Goal: Information Seeking & Learning: Learn about a topic

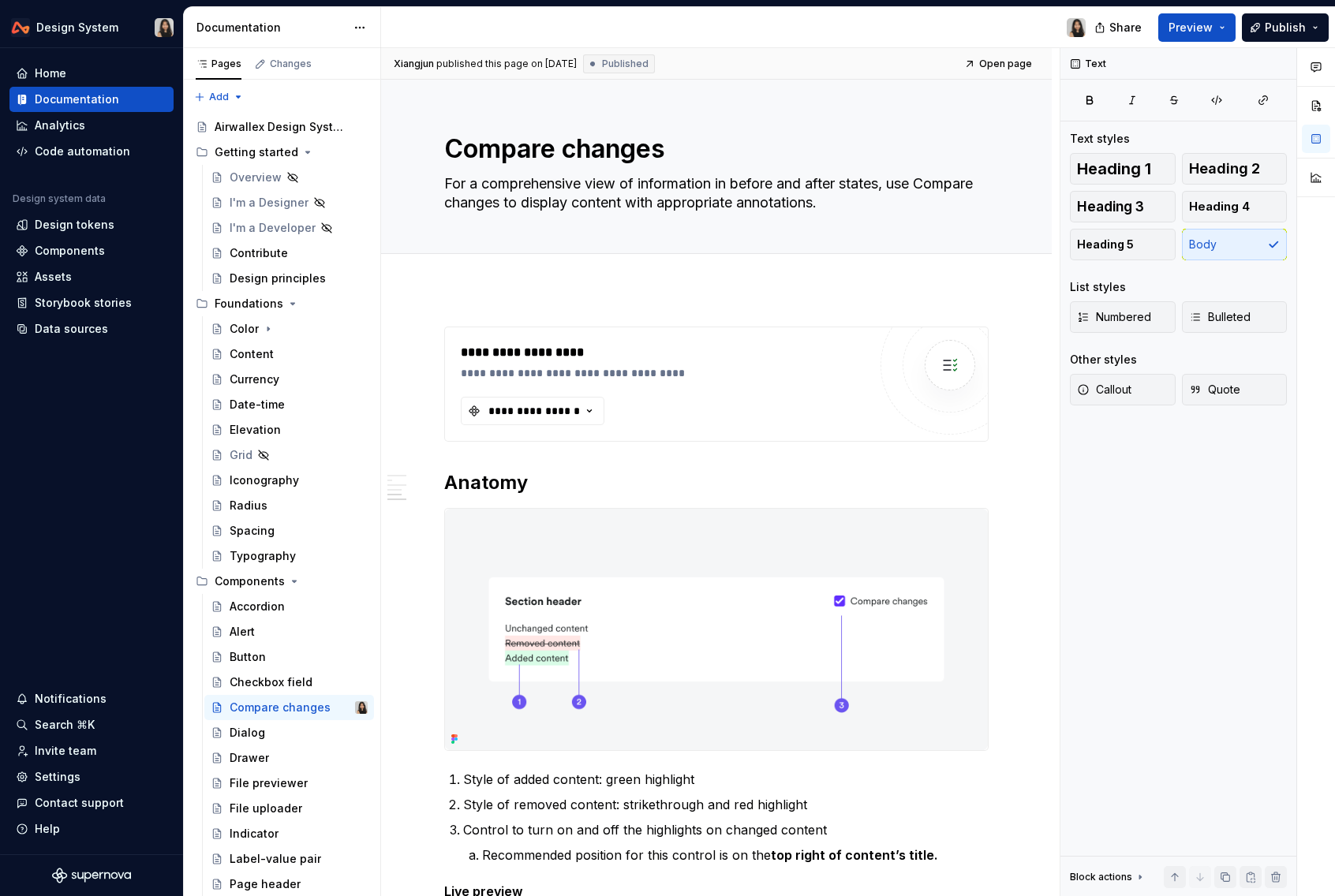
scroll to position [2015, 0]
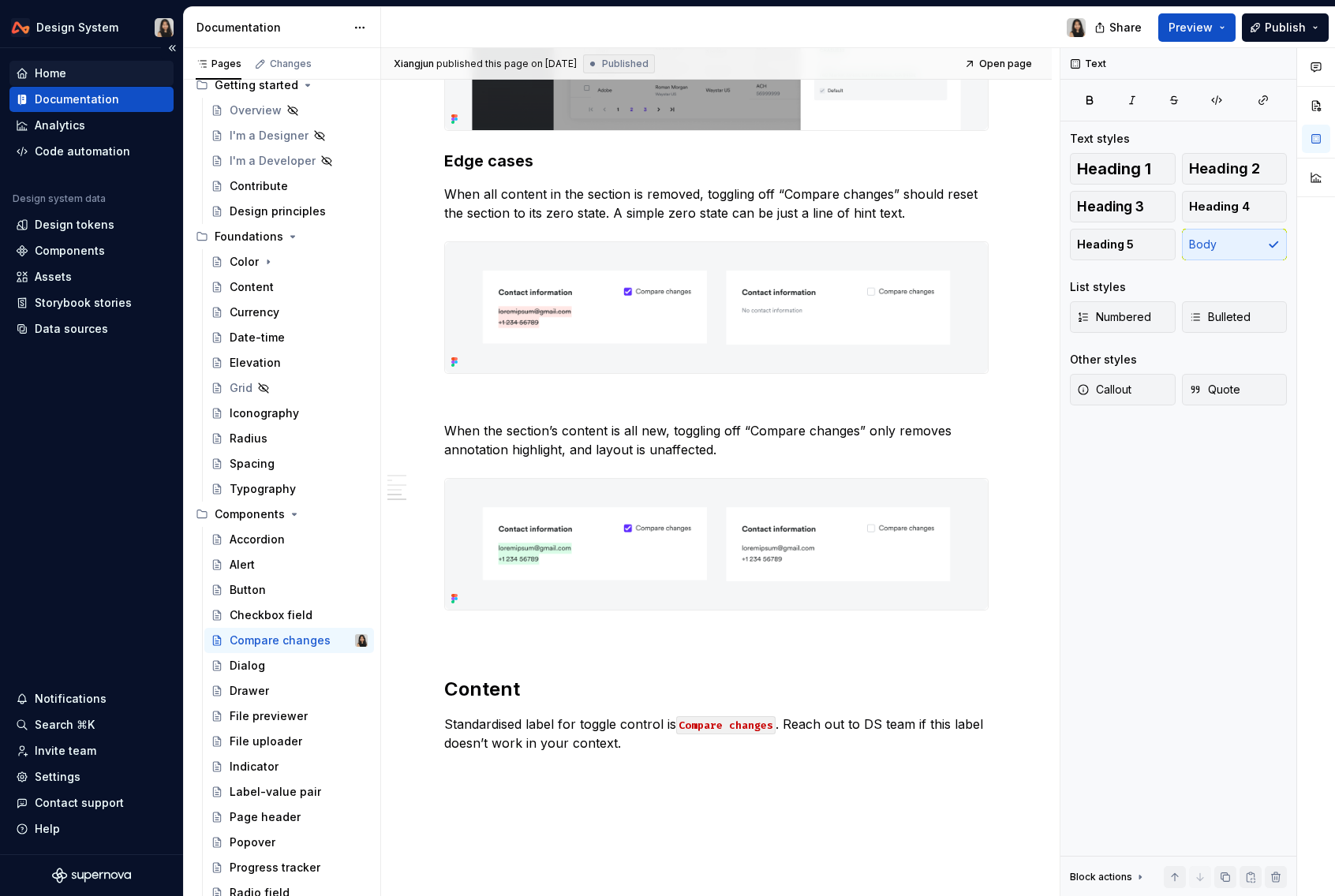
type textarea "*"
click at [82, 750] on div "Invite team" at bounding box center [65, 751] width 61 height 16
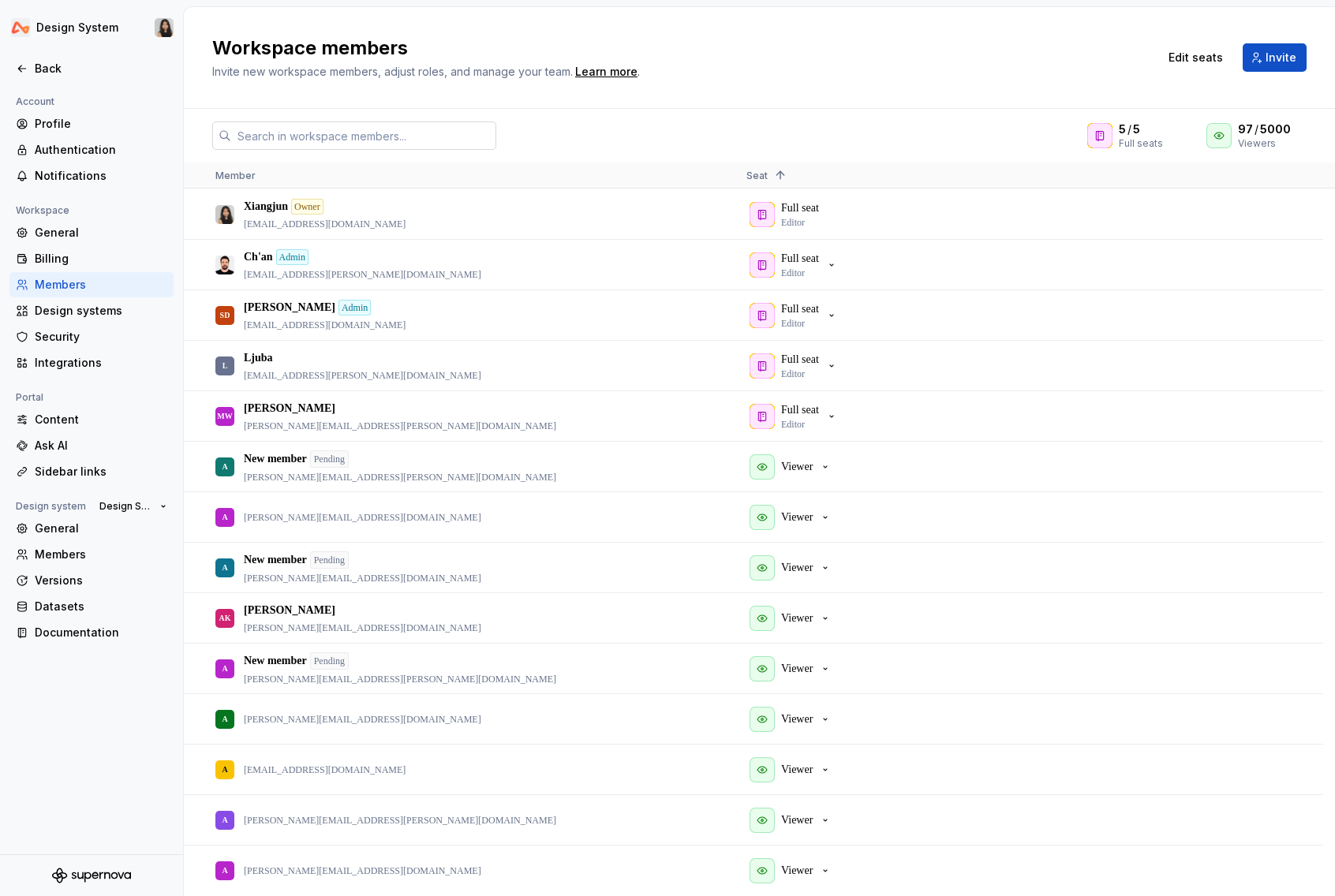
click at [329, 134] on input "text" at bounding box center [363, 135] width 265 height 29
click at [1270, 53] on span "Invite" at bounding box center [1280, 57] width 31 height 16
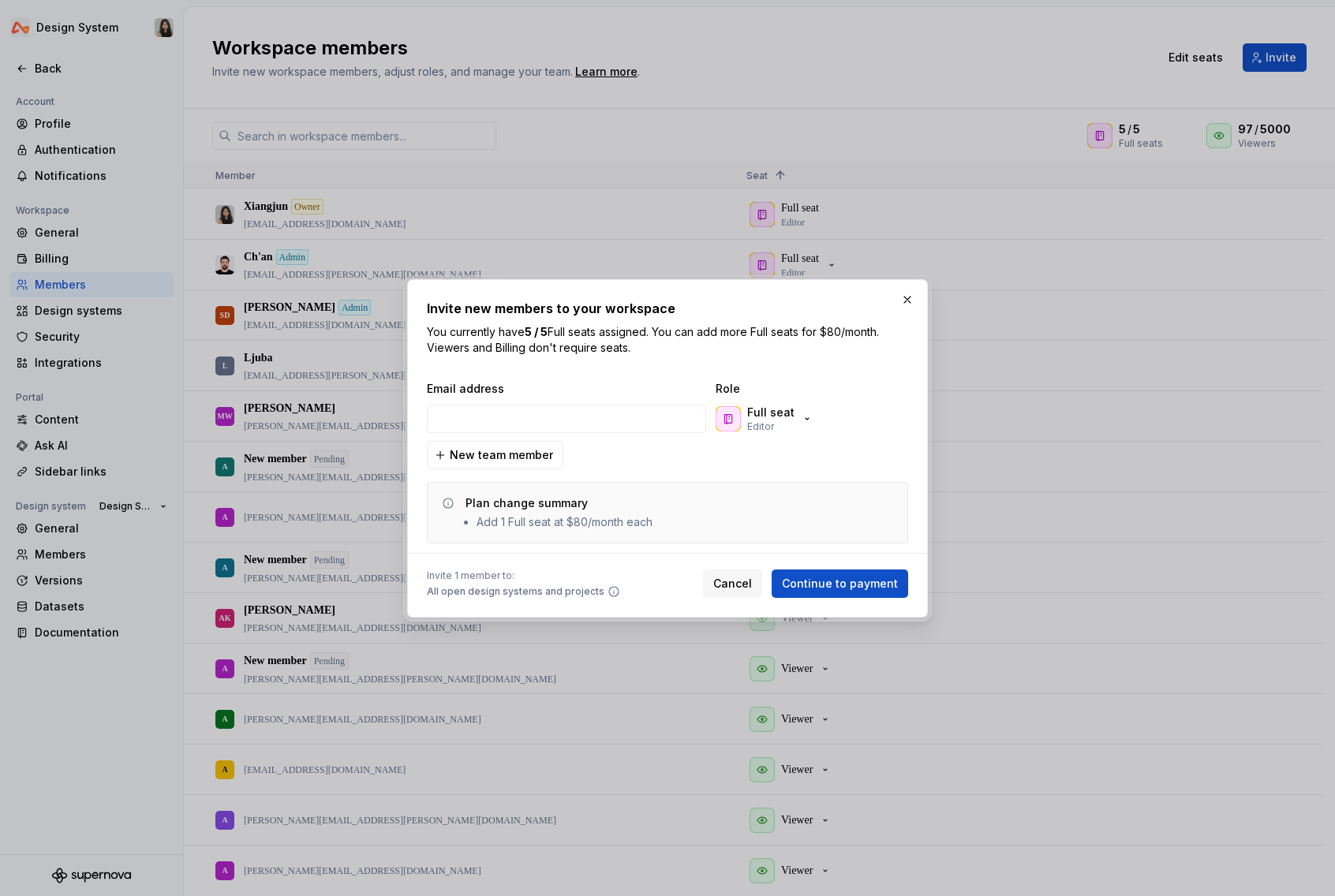
type input "[DOMAIN_NAME][EMAIL_ADDRESS][DOMAIN_NAME]"
click at [804, 420] on icon "button" at bounding box center [807, 419] width 13 height 13
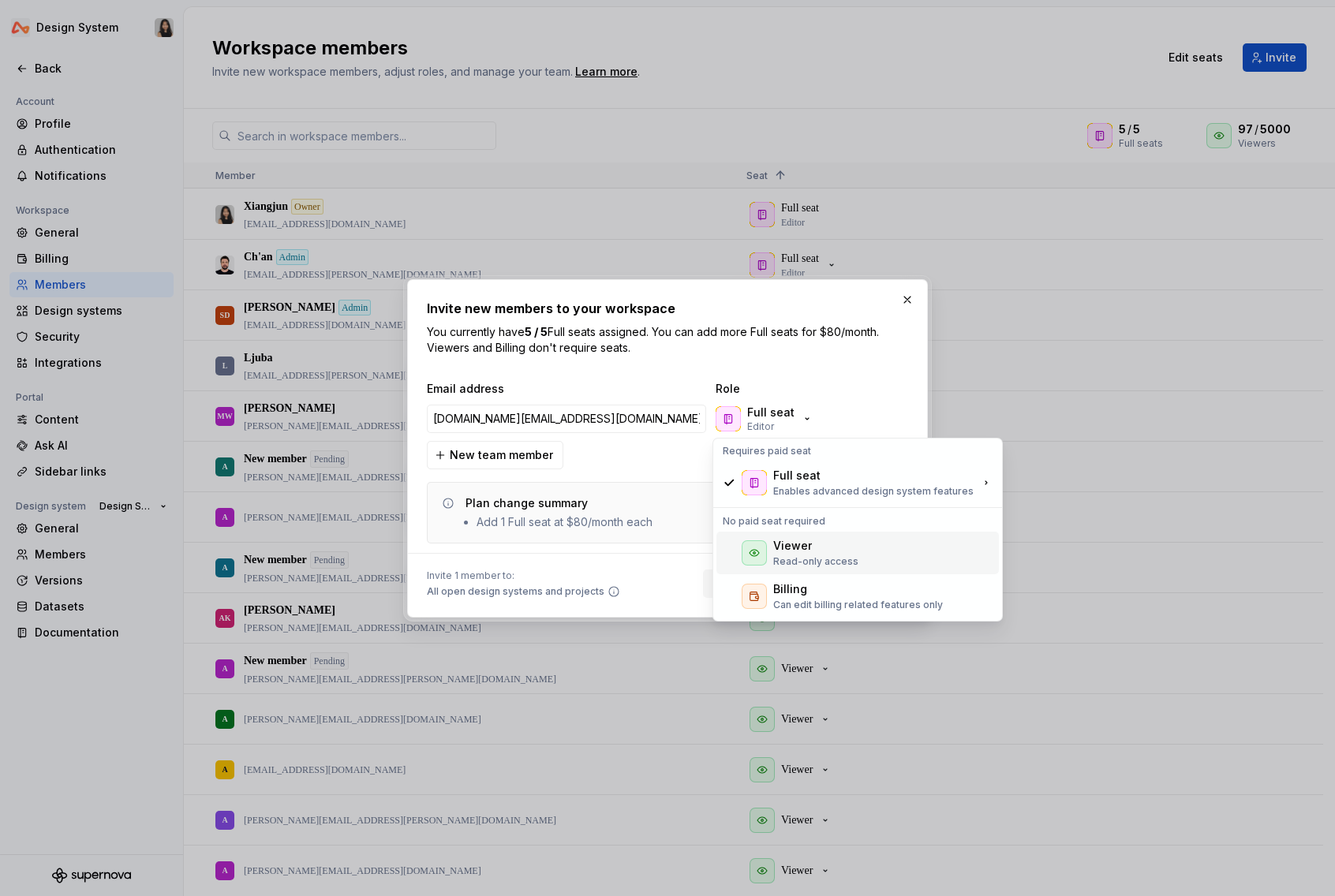
click at [799, 558] on p "Read-only access" at bounding box center [815, 562] width 85 height 13
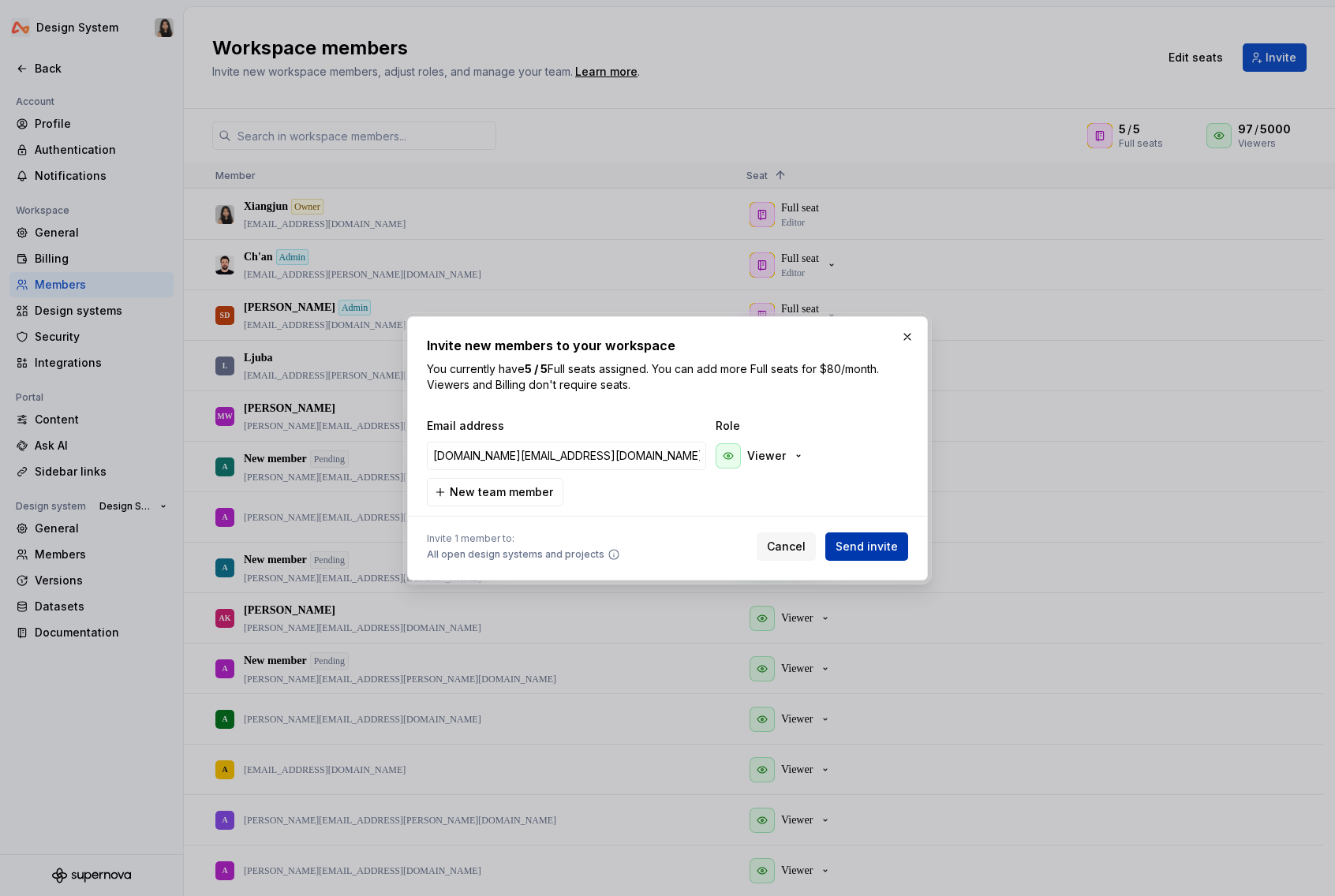
click at [863, 545] on span "Send invite" at bounding box center [866, 547] width 62 height 16
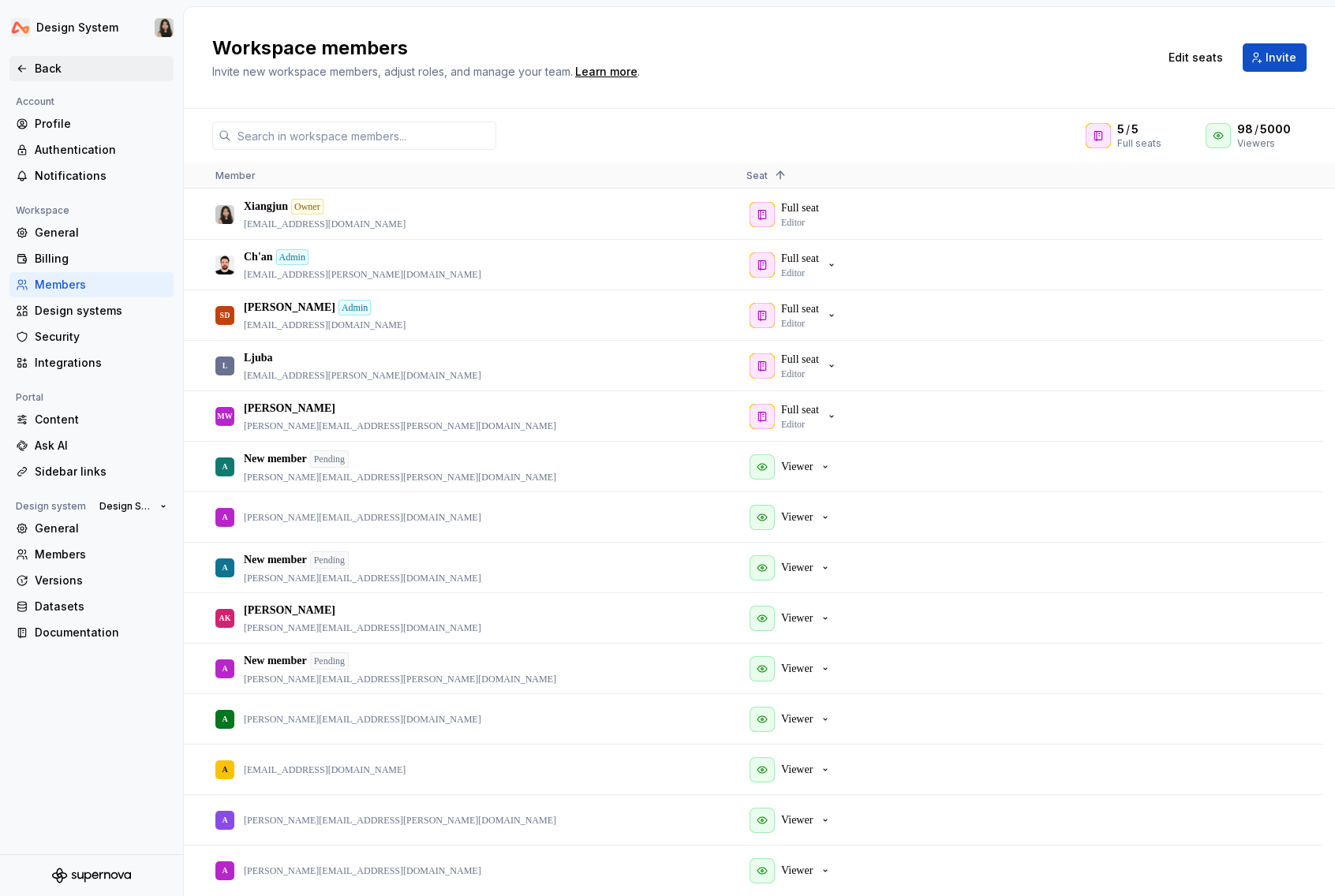
click at [48, 66] on div "Back" at bounding box center [100, 69] width 132 height 16
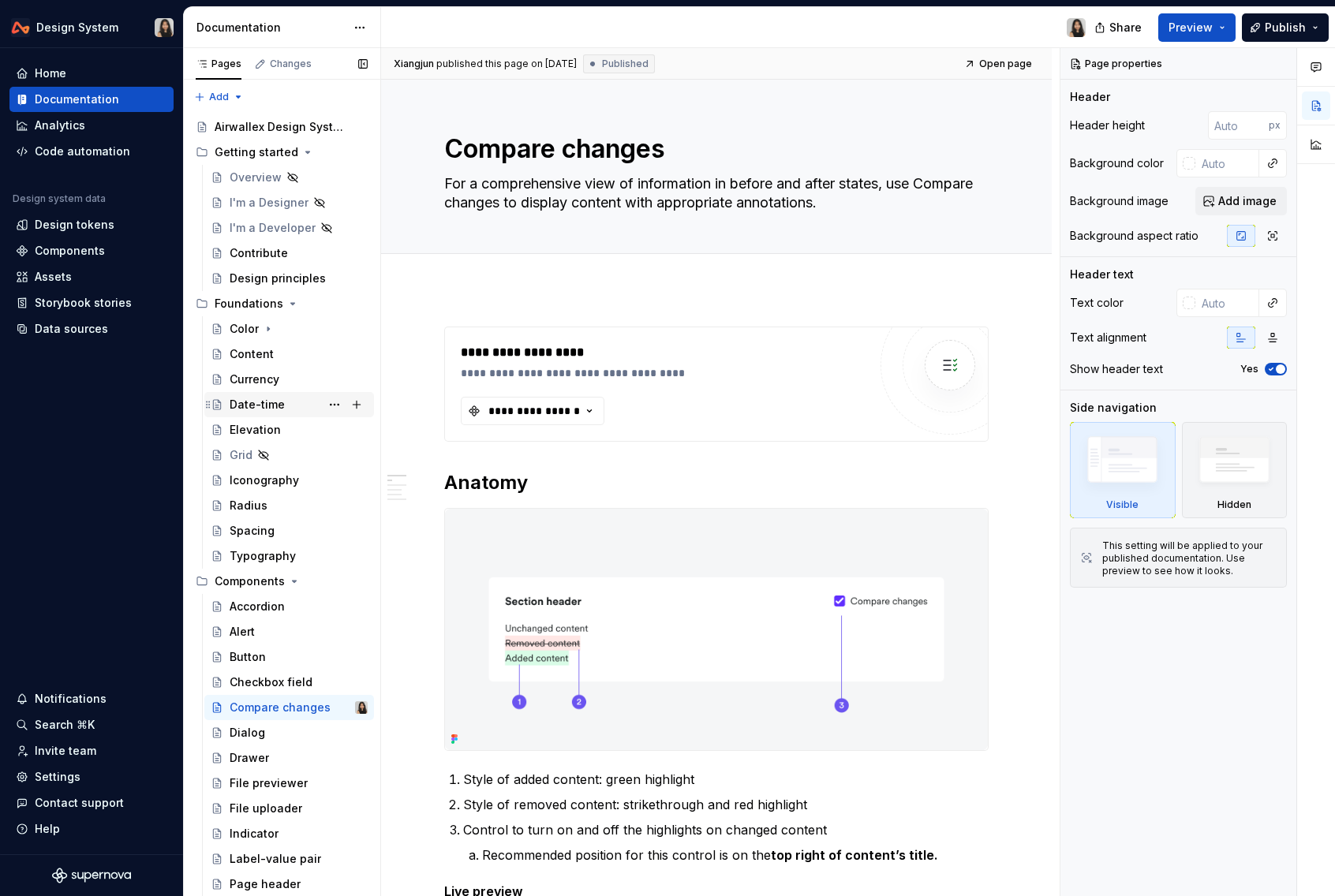
click at [279, 401] on div "Date-time" at bounding box center [258, 404] width 56 height 16
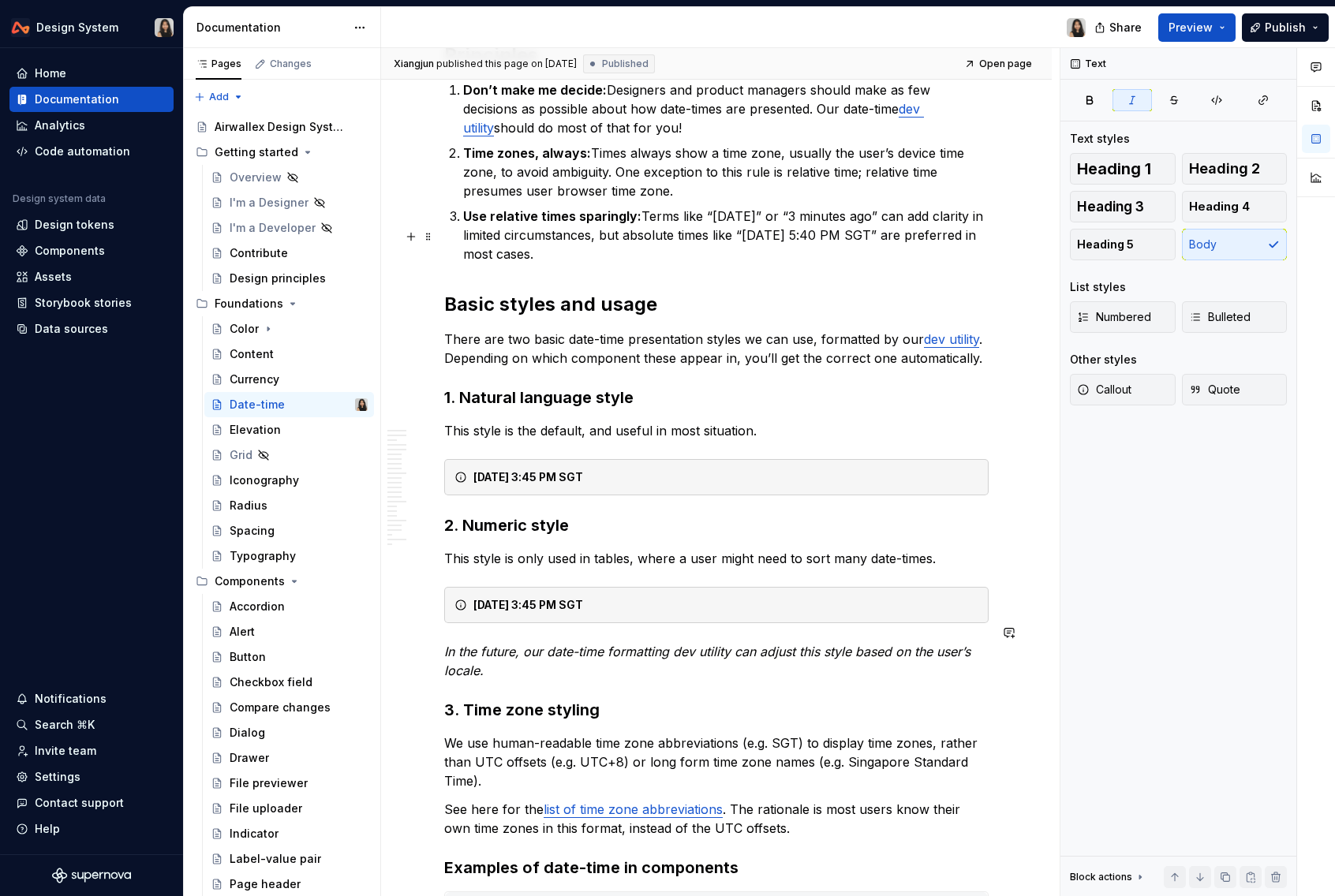
scroll to position [1416, 0]
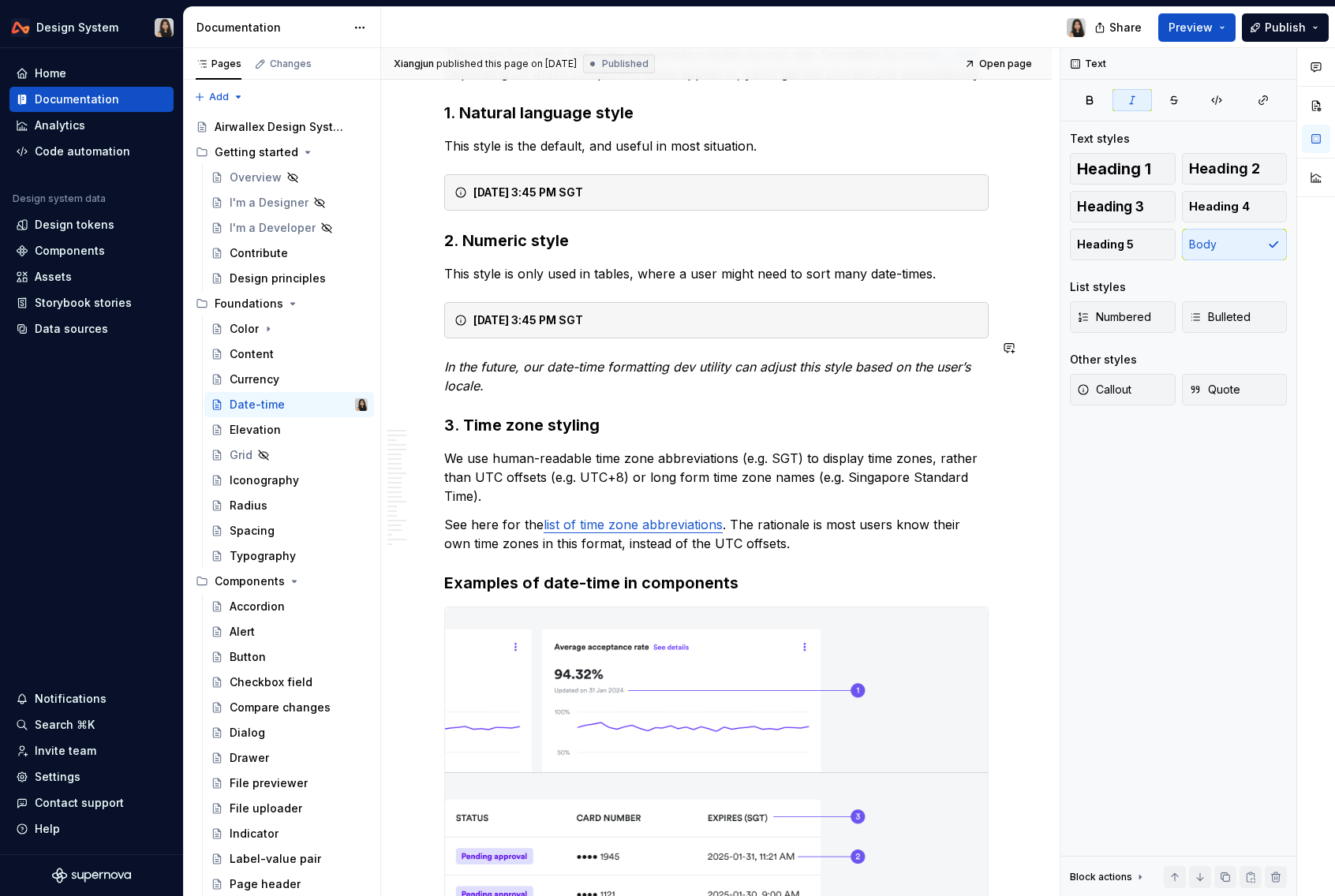
click at [751, 264] on p "This style is only used in tables, where a user might need to sort many date-ti…" at bounding box center [715, 273] width 544 height 19
click at [687, 264] on p "This style is only used in tables, where a user might need to sort many date-ti…" at bounding box center [715, 273] width 544 height 19
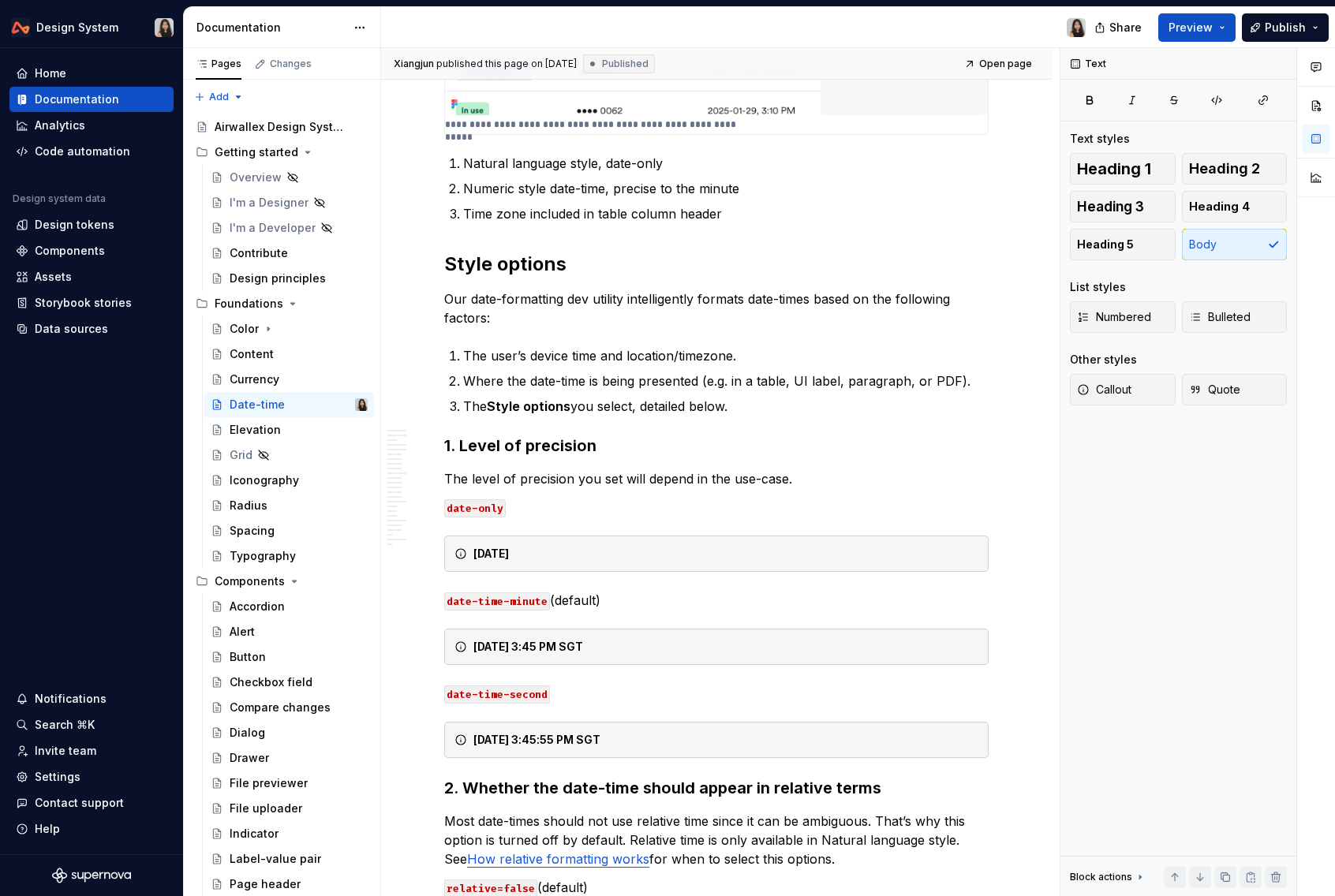
scroll to position [2439, 0]
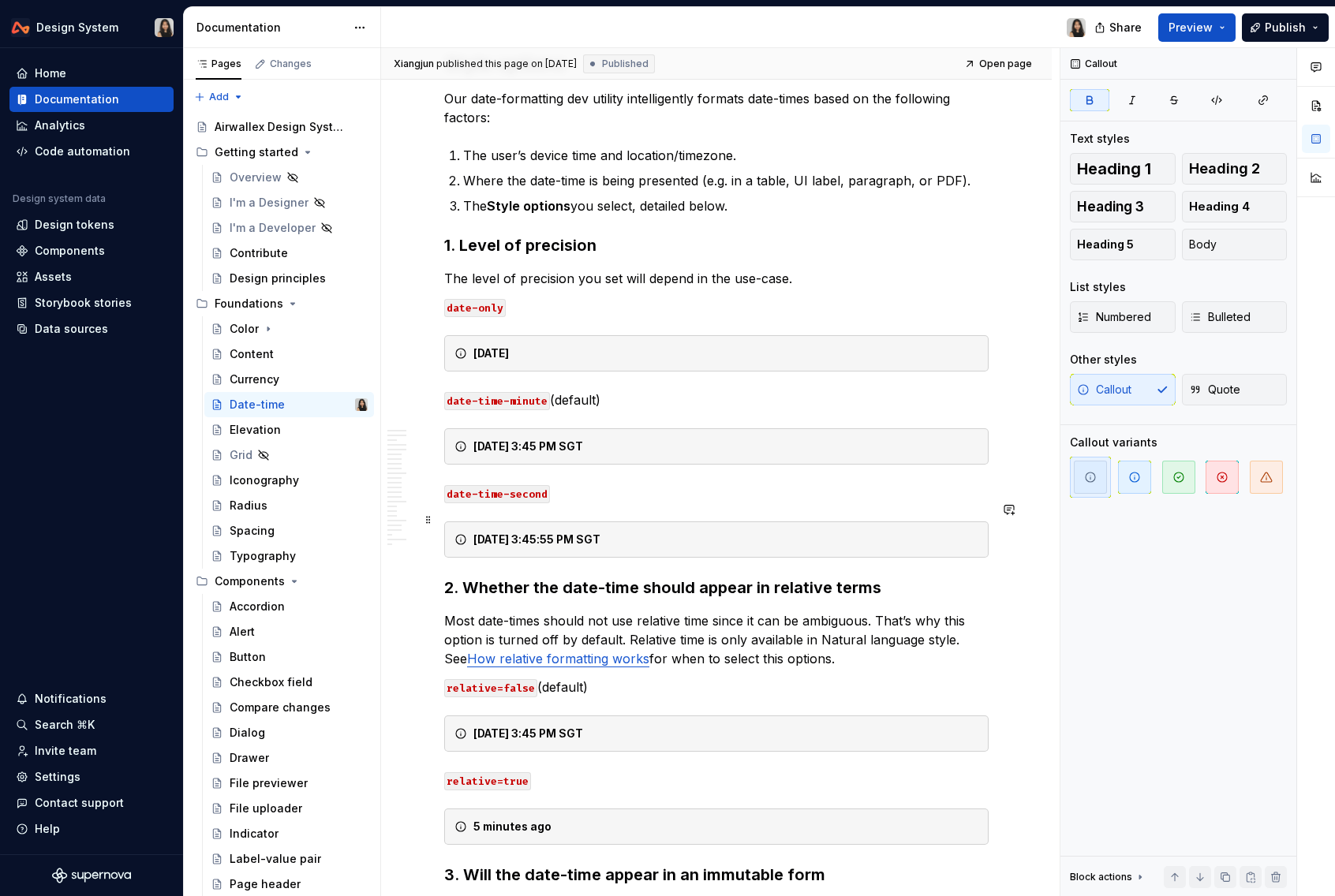
click at [659, 532] on div "[DATE] 3:45:55 PM SGT" at bounding box center [725, 539] width 505 height 16
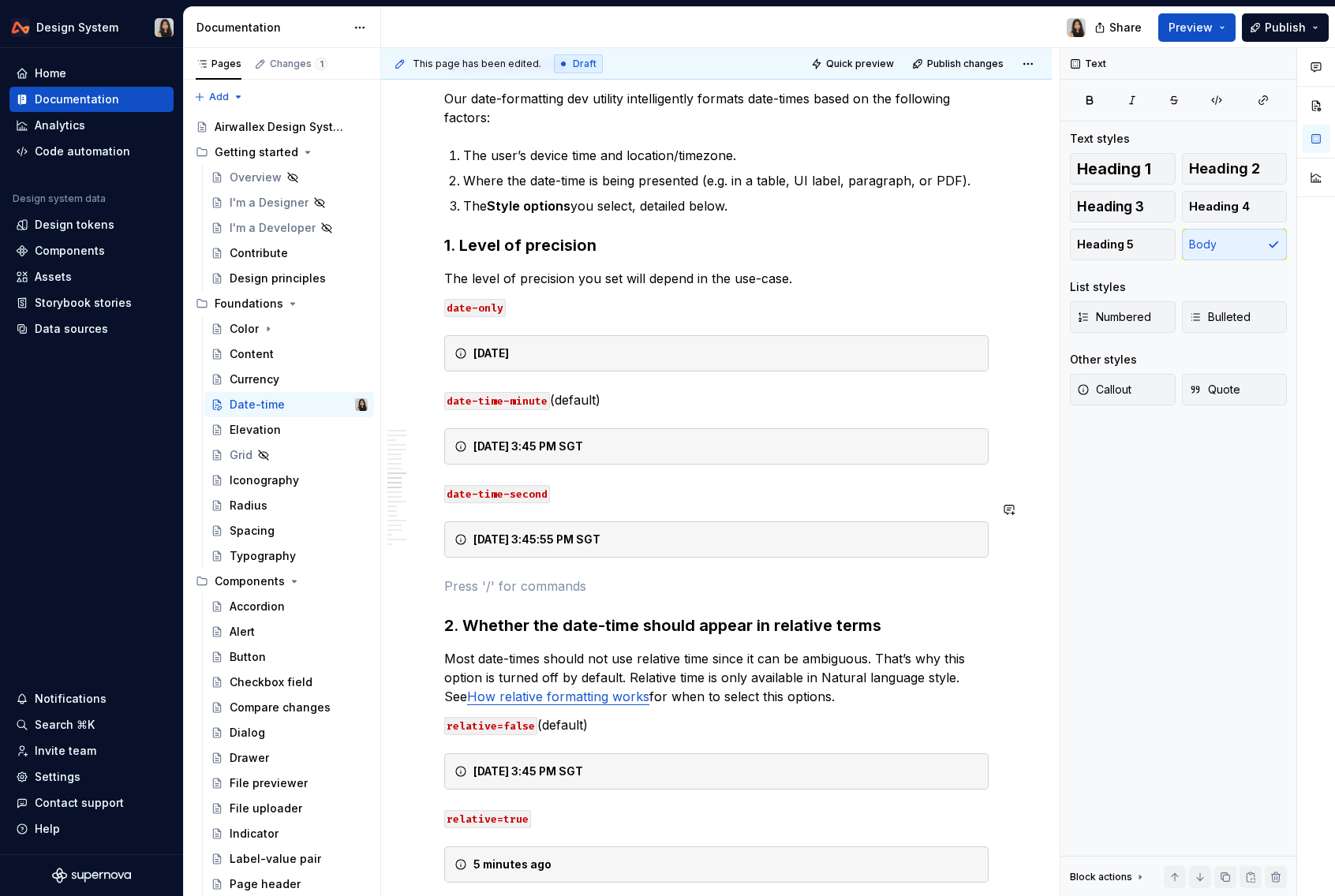
type textarea "*"
click at [523, 576] on p "Exceptions: data visualisation" at bounding box center [715, 586] width 544 height 19
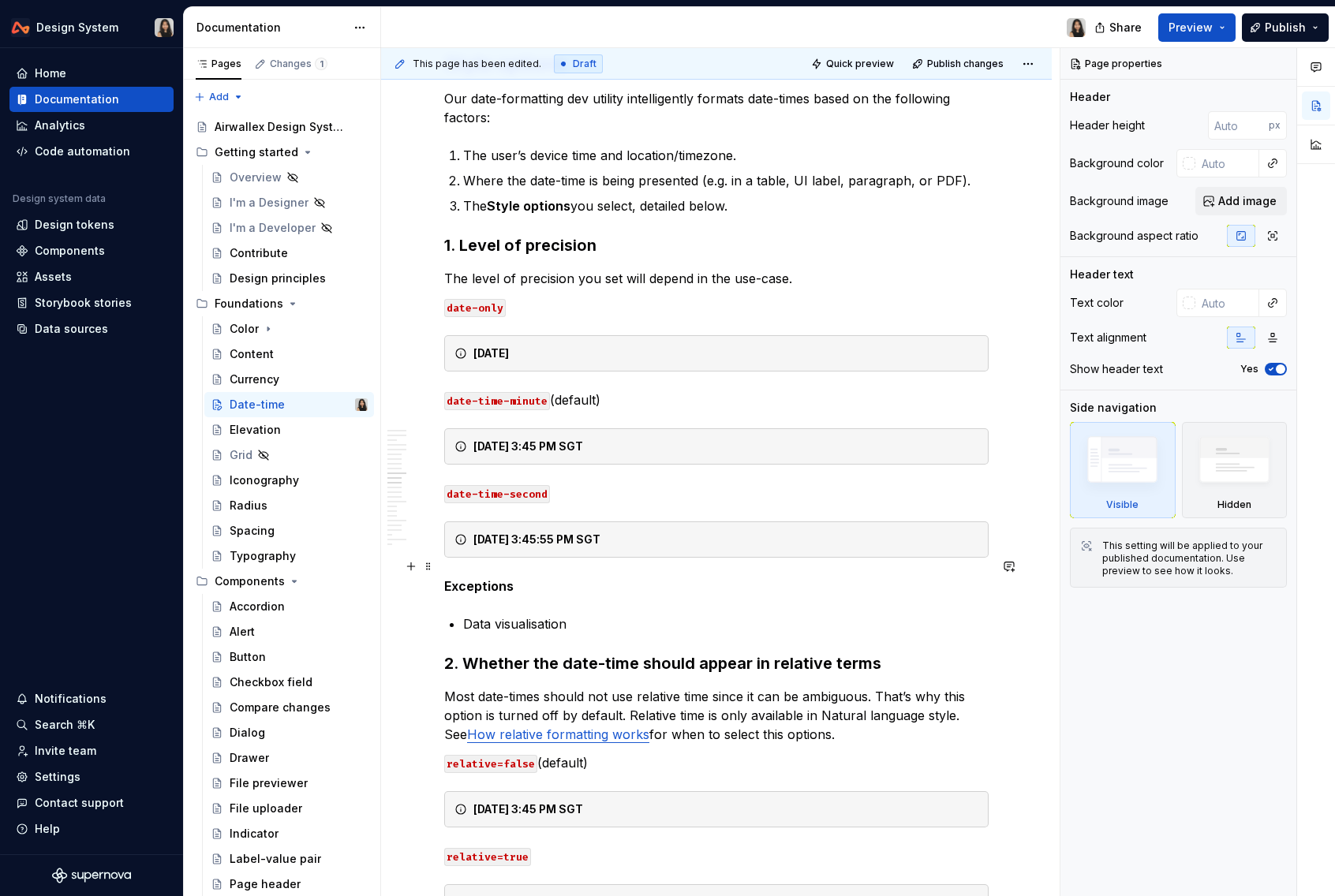
click at [612, 576] on p "Exceptions" at bounding box center [715, 586] width 544 height 19
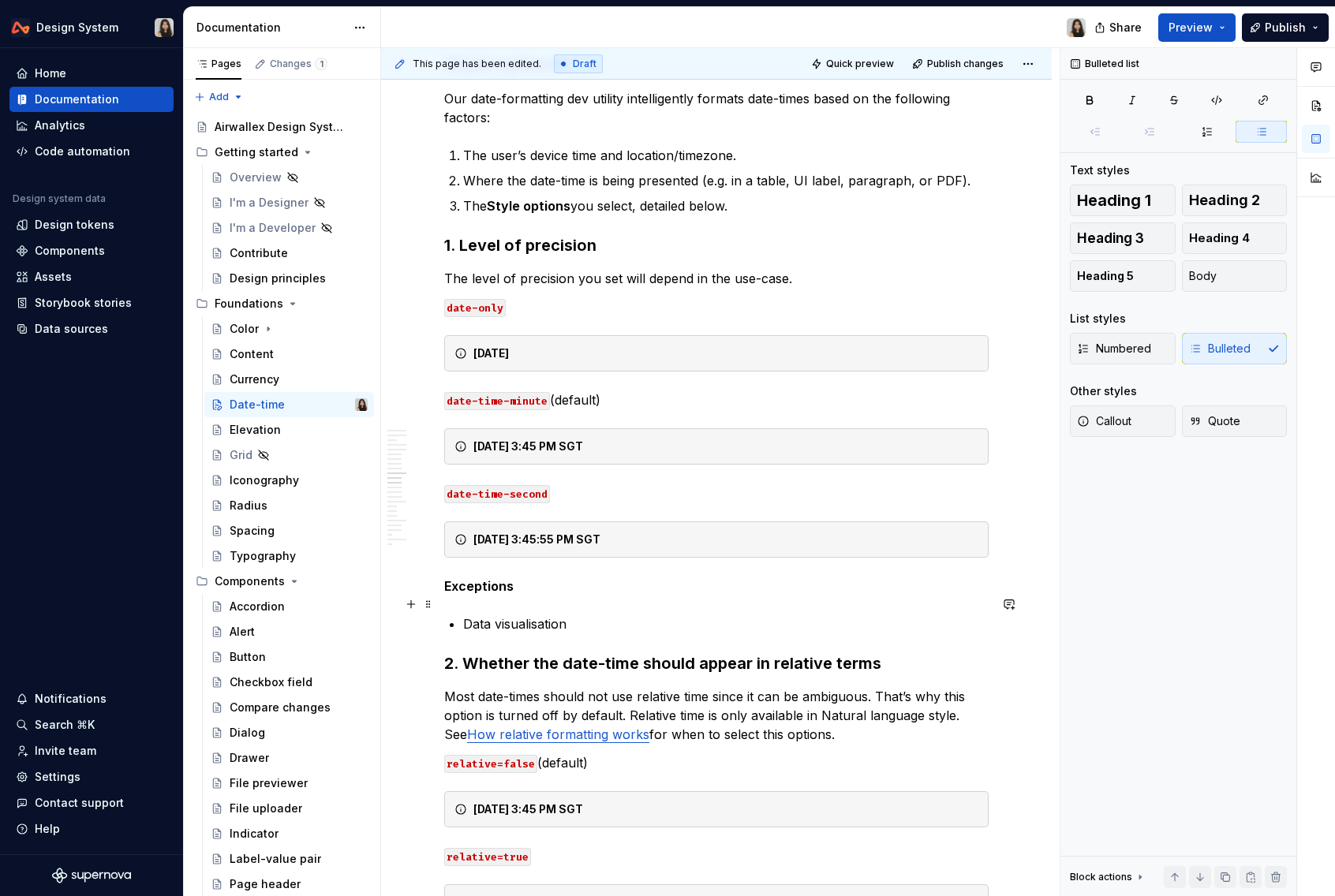
click at [612, 614] on p "Data visualisation" at bounding box center [725, 624] width 525 height 19
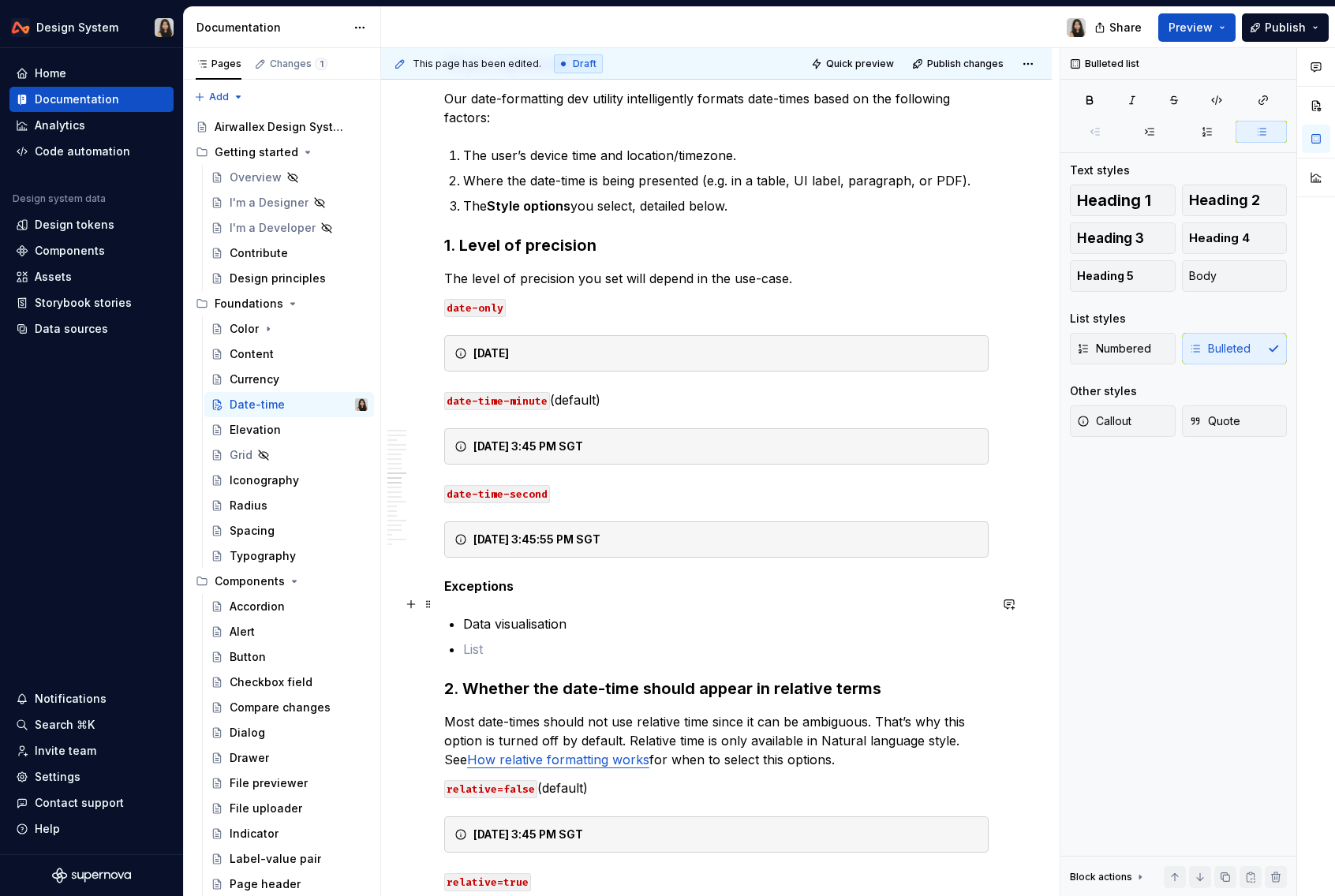
click at [518, 614] on p "Data visualisation" at bounding box center [725, 624] width 525 height 19
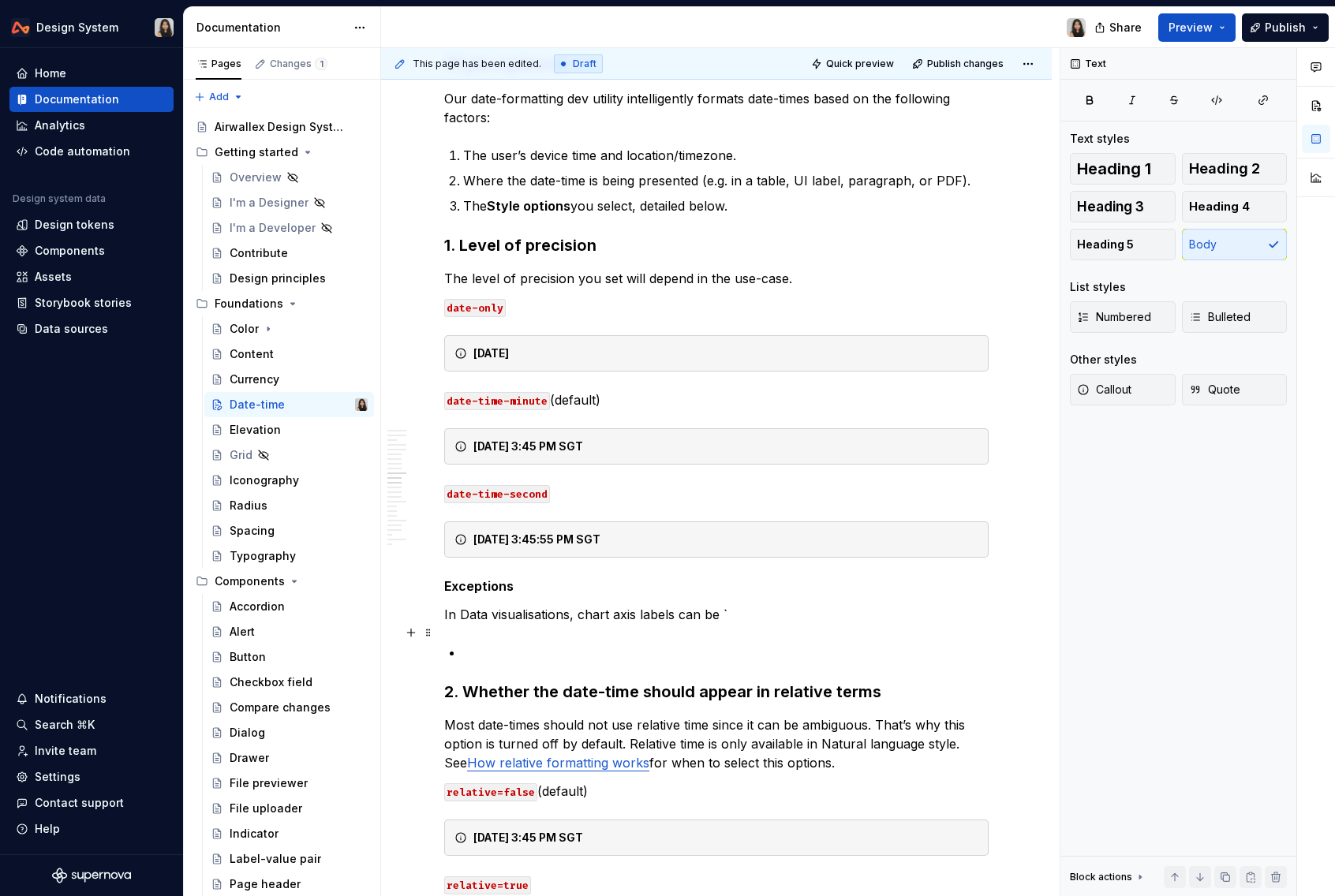
click at [623, 643] on p at bounding box center [725, 652] width 525 height 19
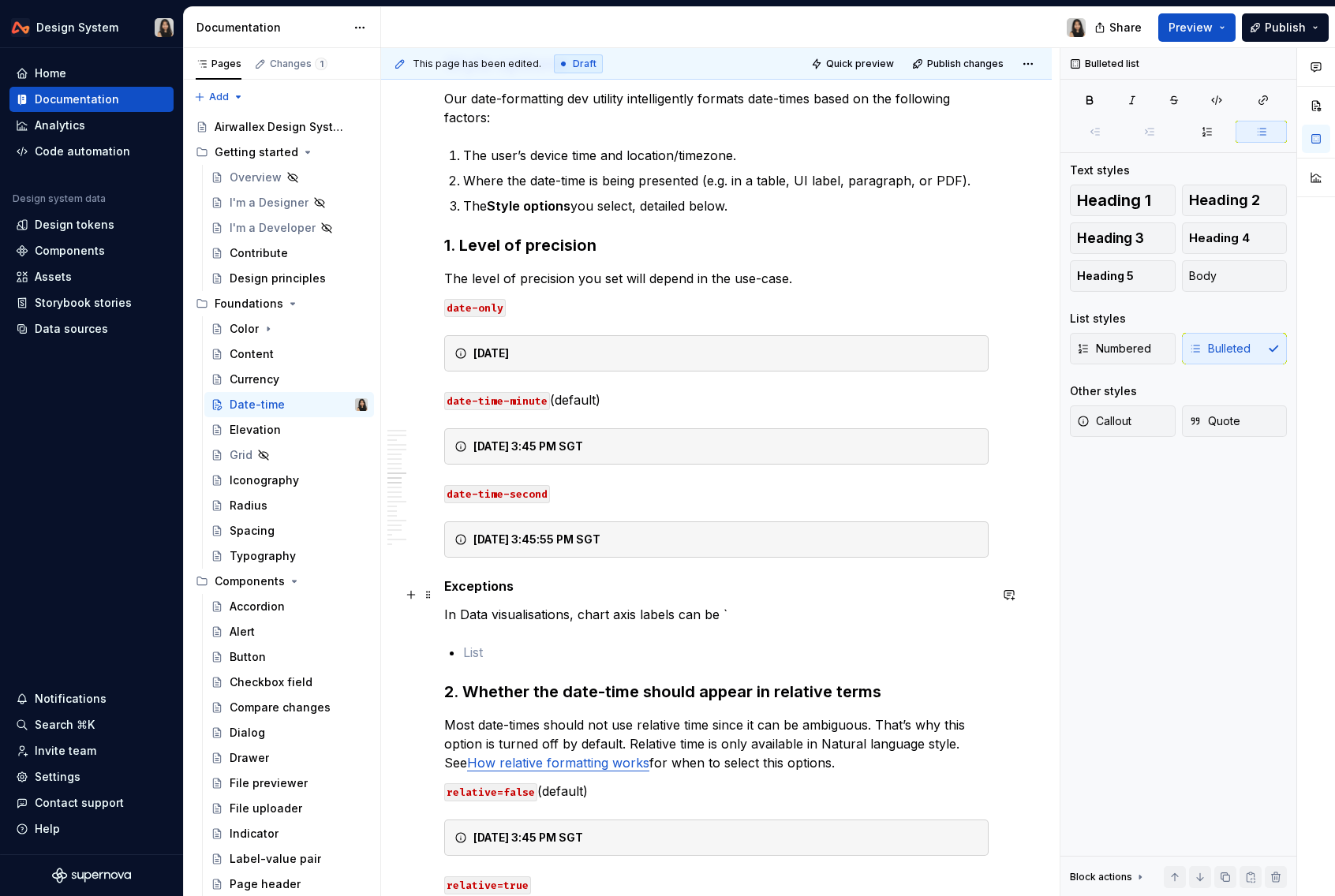
click at [643, 605] on p "In Data visualisations, chart axis labels can be `" at bounding box center [715, 614] width 544 height 19
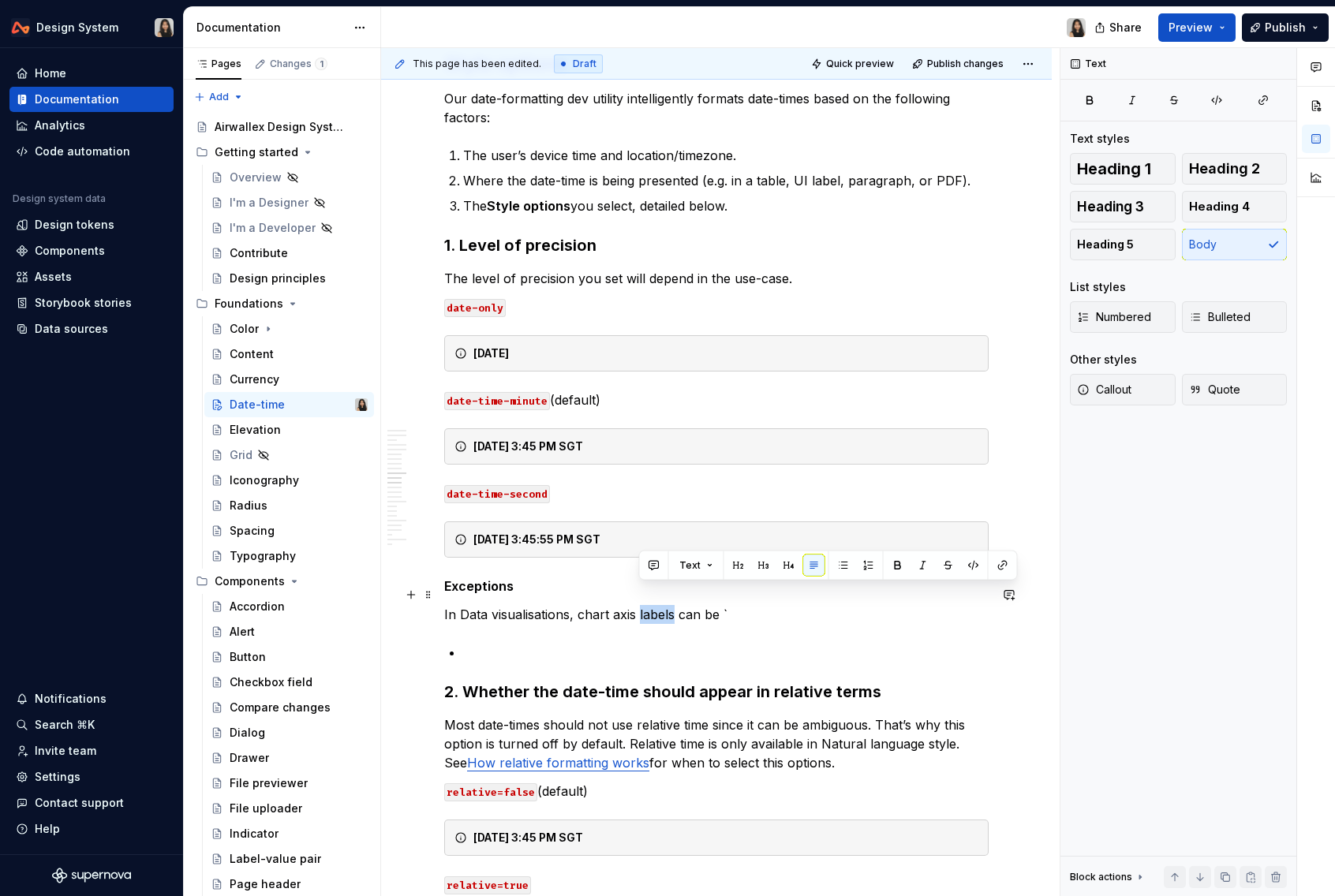
click at [643, 605] on p "In Data visualisations, chart axis labels can be `" at bounding box center [715, 614] width 544 height 19
click at [747, 605] on p "In Data visualisations, chart axis labels can be `" at bounding box center [715, 614] width 544 height 19
click at [896, 605] on p "In Data visualisations, chart axis labels should use an exception form: "Month …" at bounding box center [715, 614] width 544 height 19
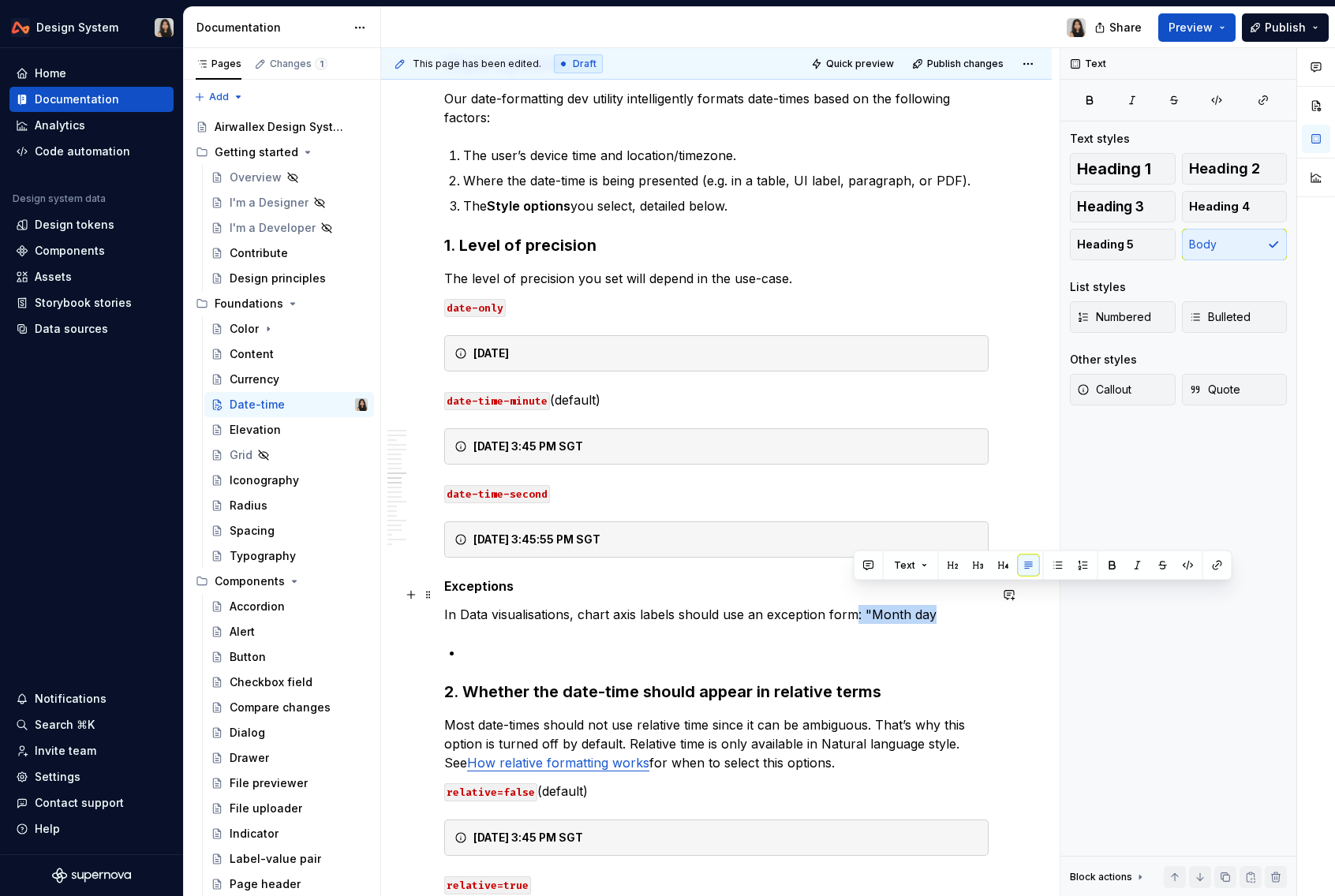
drag, startPoint x: 958, startPoint y: 598, endPoint x: 852, endPoint y: 593, distance: 106.1
click at [852, 605] on p "In Data visualisations, chart axis labels should use an exception form: "Month …" at bounding box center [715, 614] width 544 height 19
click at [837, 605] on p "In Data visualisations, chart axis labels should use an exception form month-ye…" at bounding box center [715, 614] width 544 height 19
click at [459, 486] on code "date-time-second" at bounding box center [497, 495] width 106 height 19
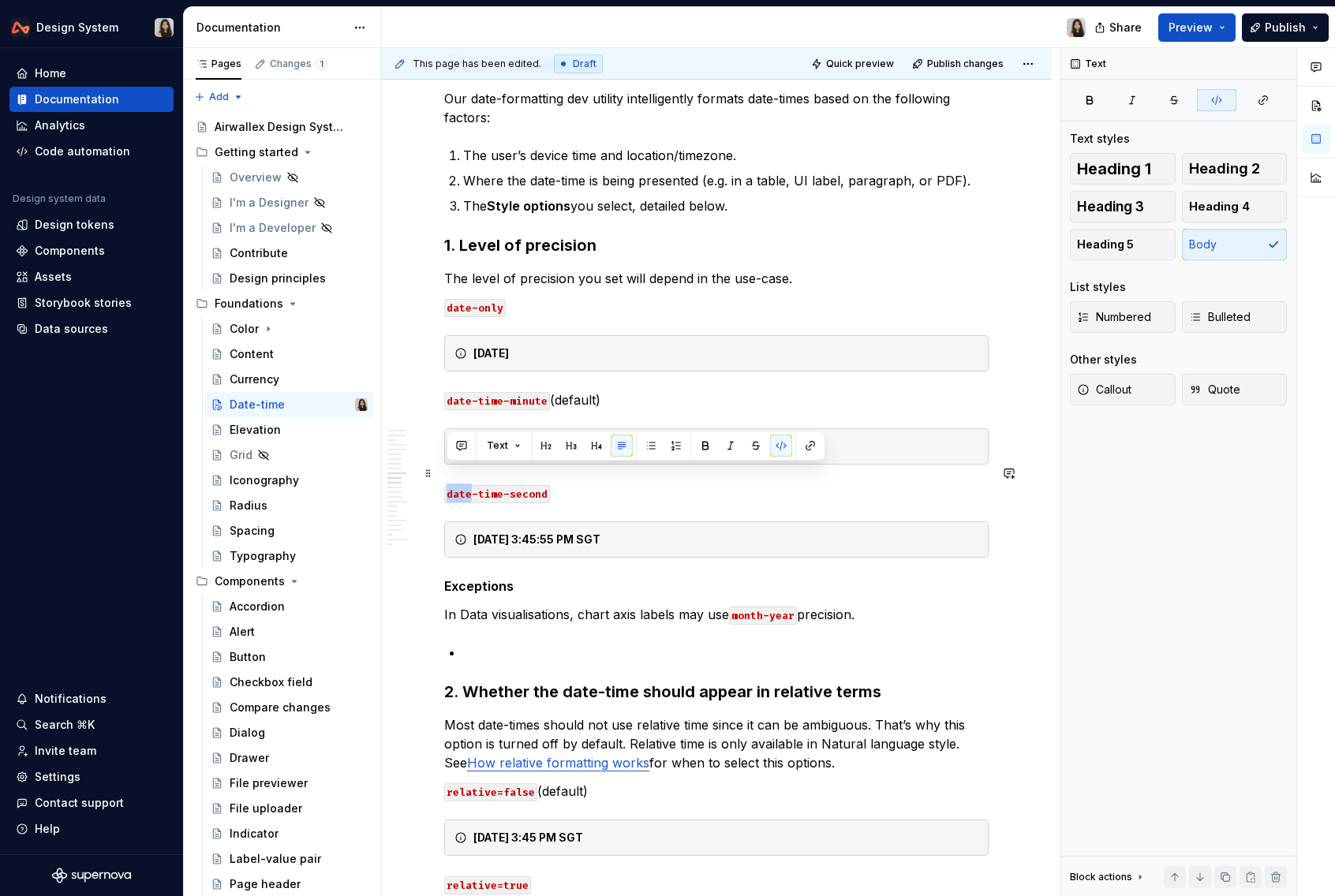
click at [459, 486] on code "date-time-second" at bounding box center [497, 495] width 106 height 19
copy code "date"
click at [724, 605] on p "In Data visualisations, chart axis labels may use month-year precision." at bounding box center [715, 614] width 544 height 19
click at [677, 605] on p "In Data visualisations, chart axis labels may use month-year precision." at bounding box center [715, 614] width 544 height 19
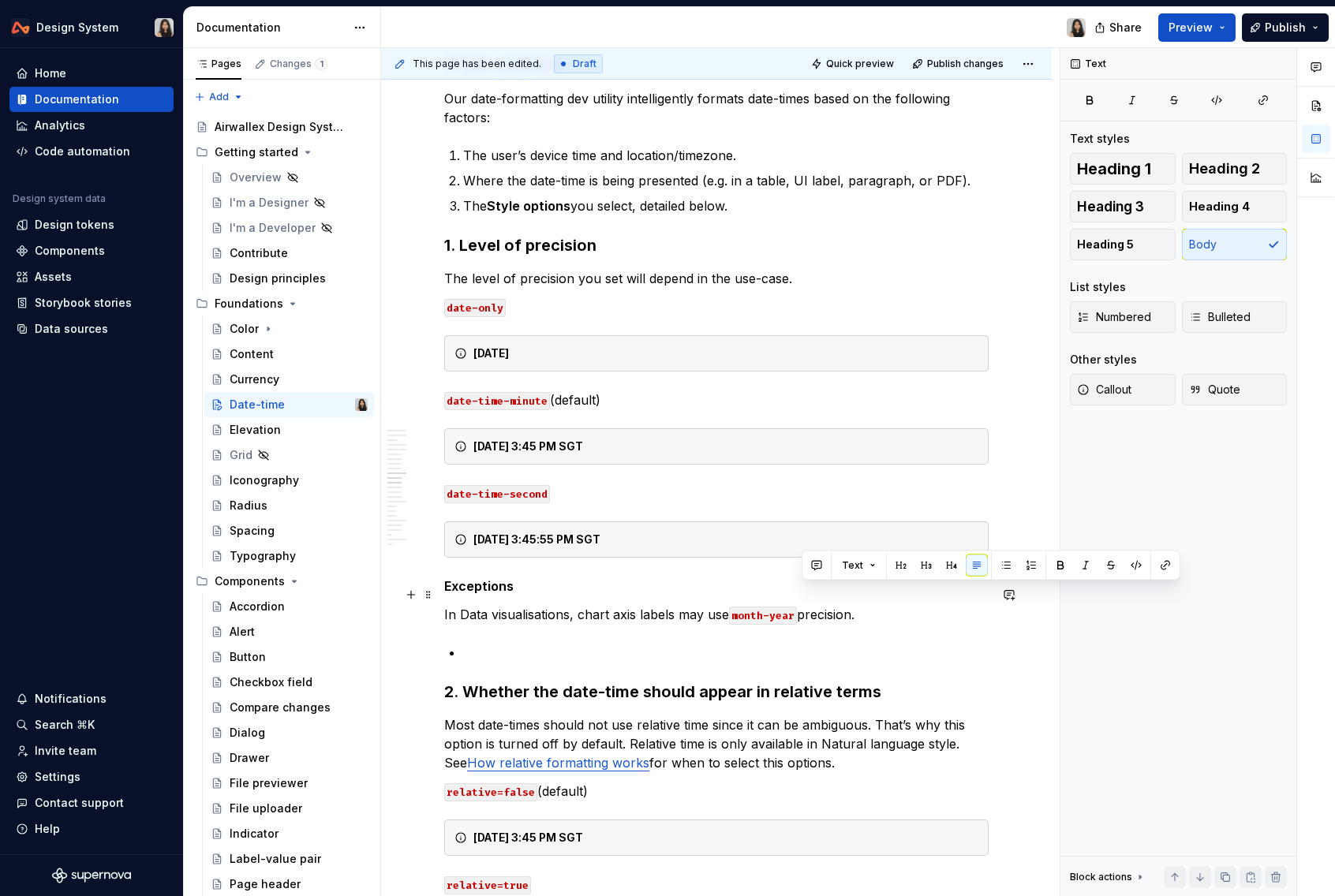
drag, startPoint x: 878, startPoint y: 594, endPoint x: 801, endPoint y: 594, distance: 77.0
click at [801, 605] on p "In Data visualisations, chart axis labels may use month-year precision." at bounding box center [715, 614] width 544 height 19
click at [716, 605] on p "In Data visualisations, chart axis labels may use month-year" at bounding box center [715, 614] width 544 height 19
drag, startPoint x: 838, startPoint y: 595, endPoint x: 674, endPoint y: 591, distance: 164.0
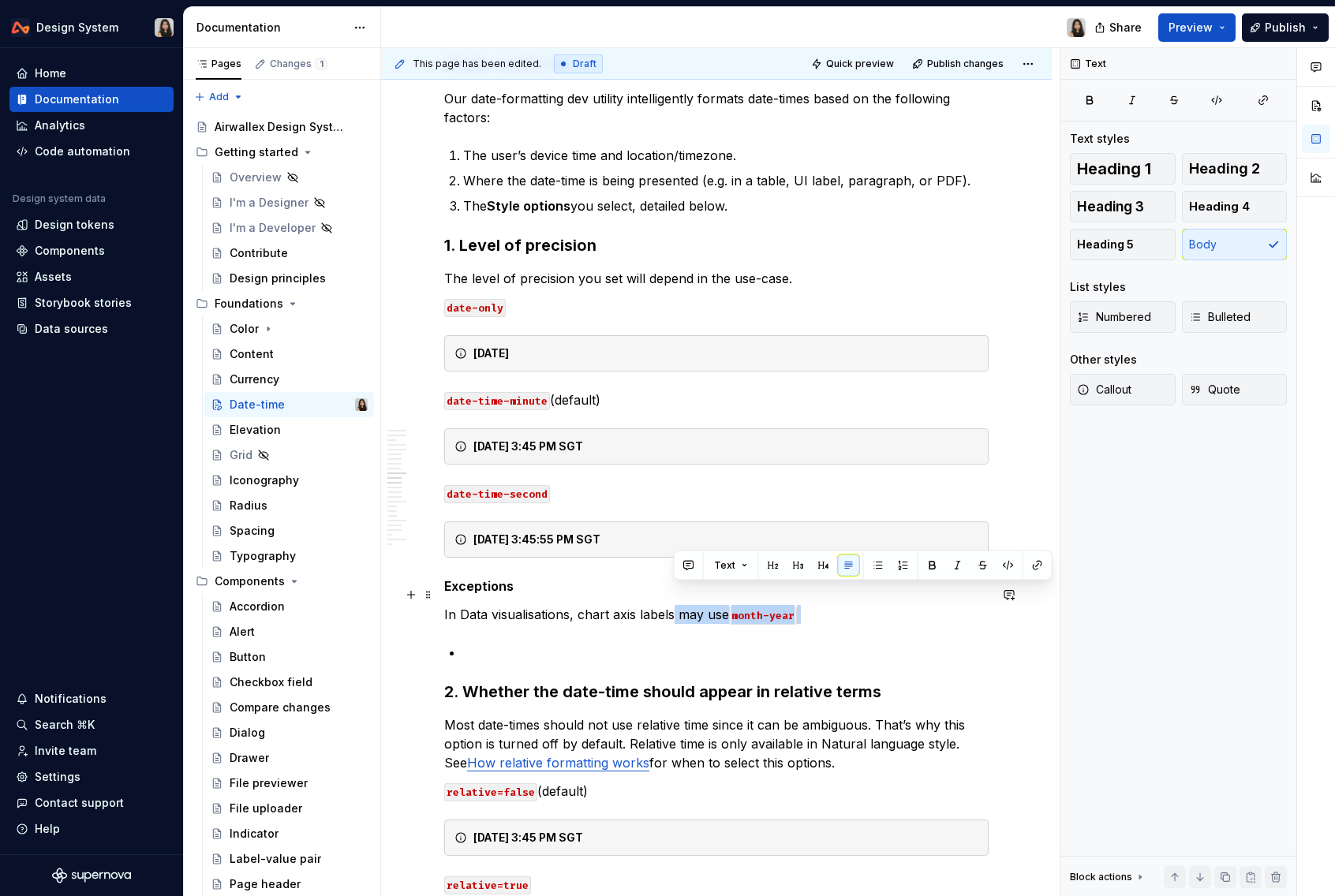
click at [675, 605] on p "In Data visualisations, chart axis labels may use month-year" at bounding box center [715, 614] width 544 height 19
click at [683, 605] on p "In Data visualisations, chart axis labels date may avoid" at bounding box center [715, 614] width 544 height 19
click at [534, 605] on p "In Data visualisations, chart axis labels “date” may omit the year." at bounding box center [715, 614] width 544 height 19
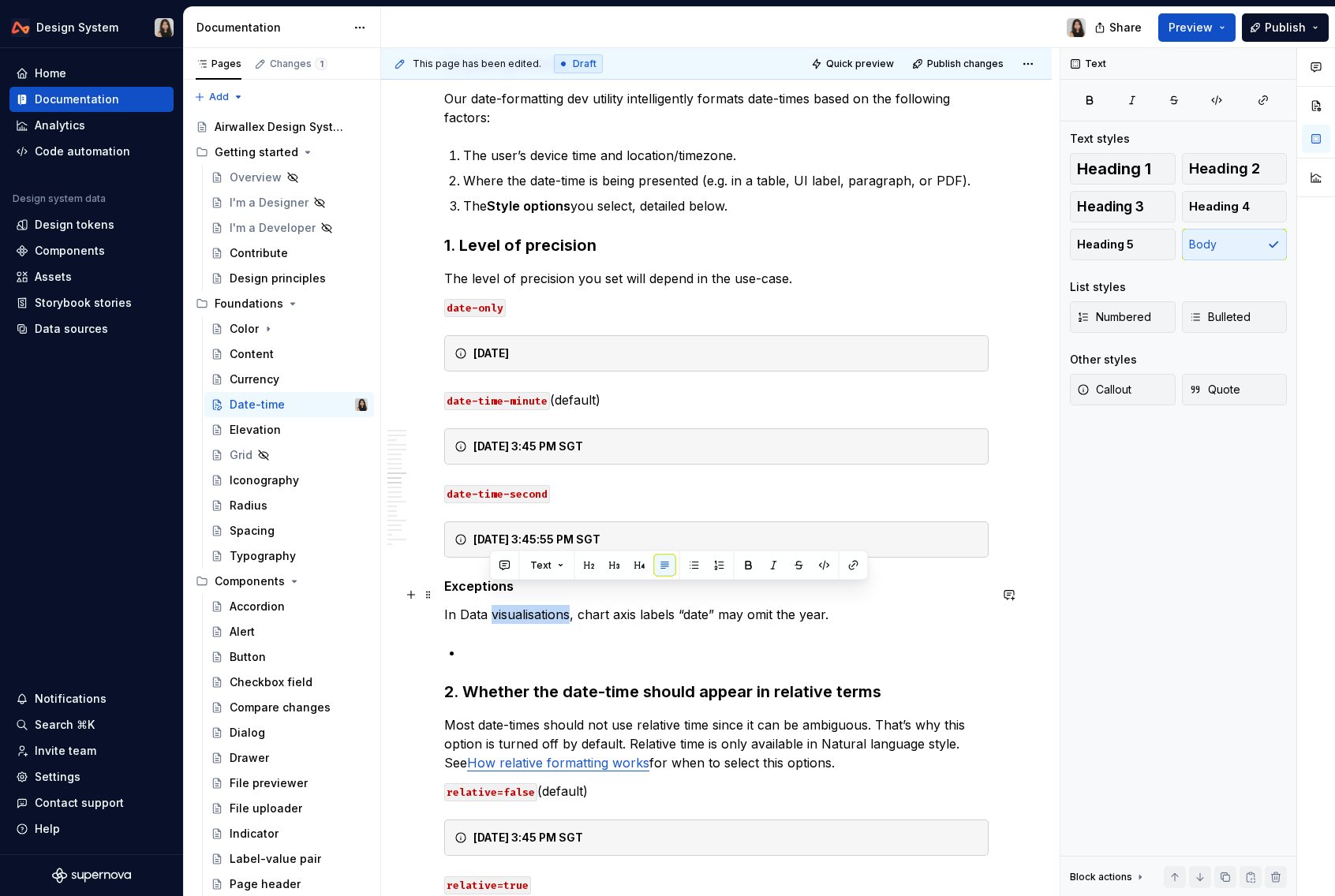
click at [534, 605] on p "In Data visualisations, chart axis labels “date” may omit the year." at bounding box center [715, 614] width 544 height 19
click at [556, 643] on p at bounding box center [725, 652] width 525 height 19
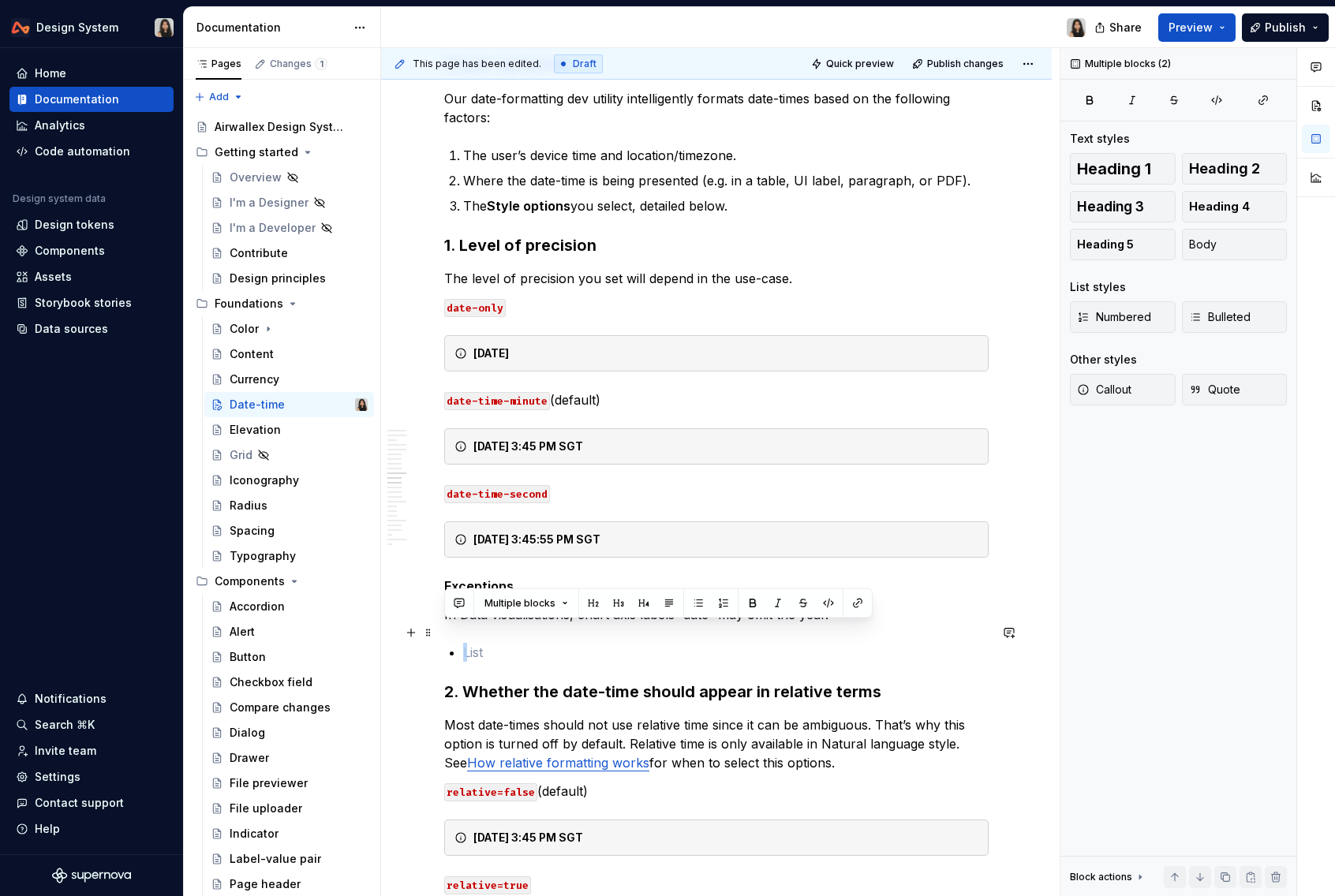
click at [556, 643] on p at bounding box center [725, 652] width 525 height 19
click at [573, 643] on p at bounding box center [725, 652] width 525 height 19
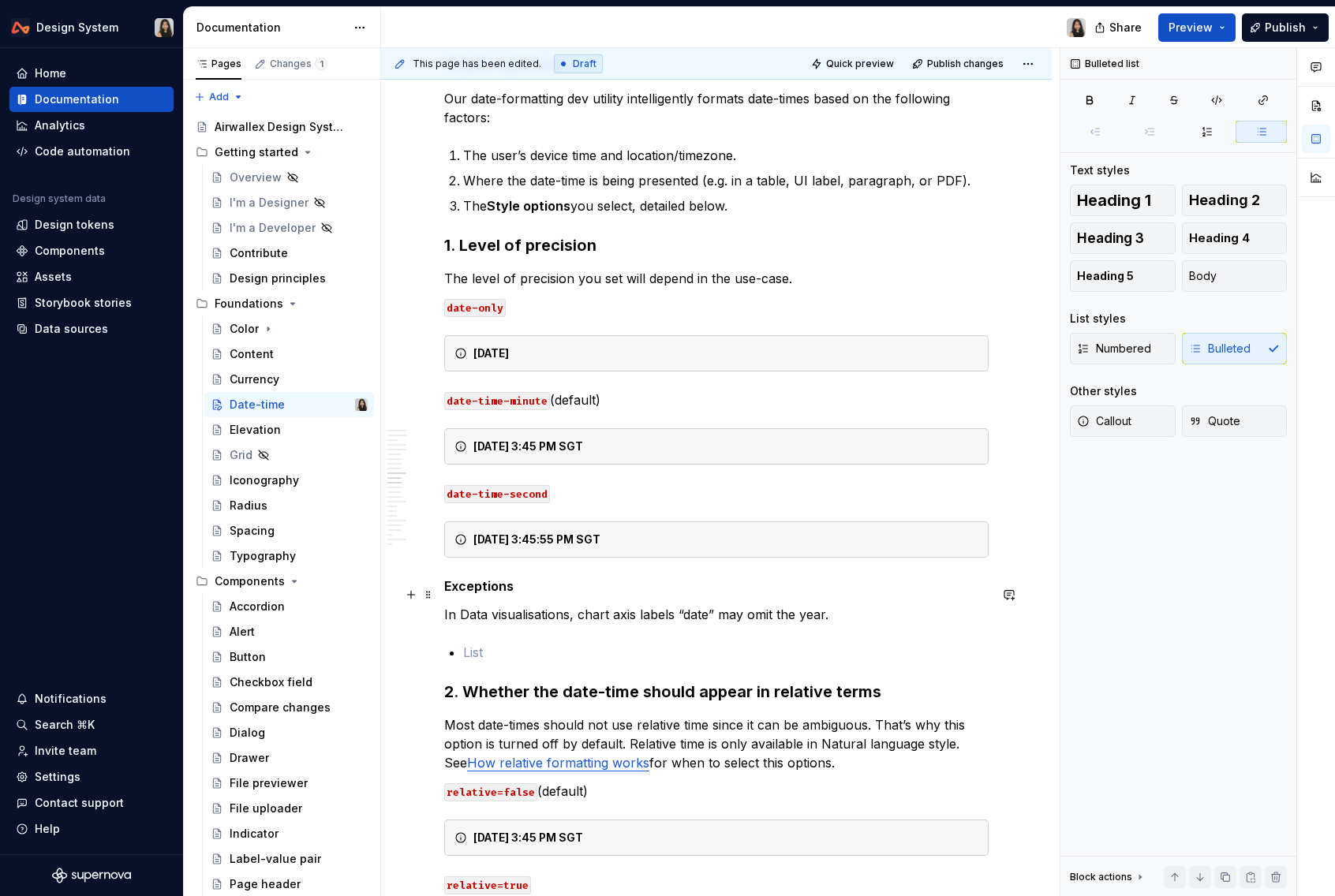
click at [692, 605] on p "In Data visualisations, chart axis labels “date” may omit the year." at bounding box center [715, 614] width 544 height 19
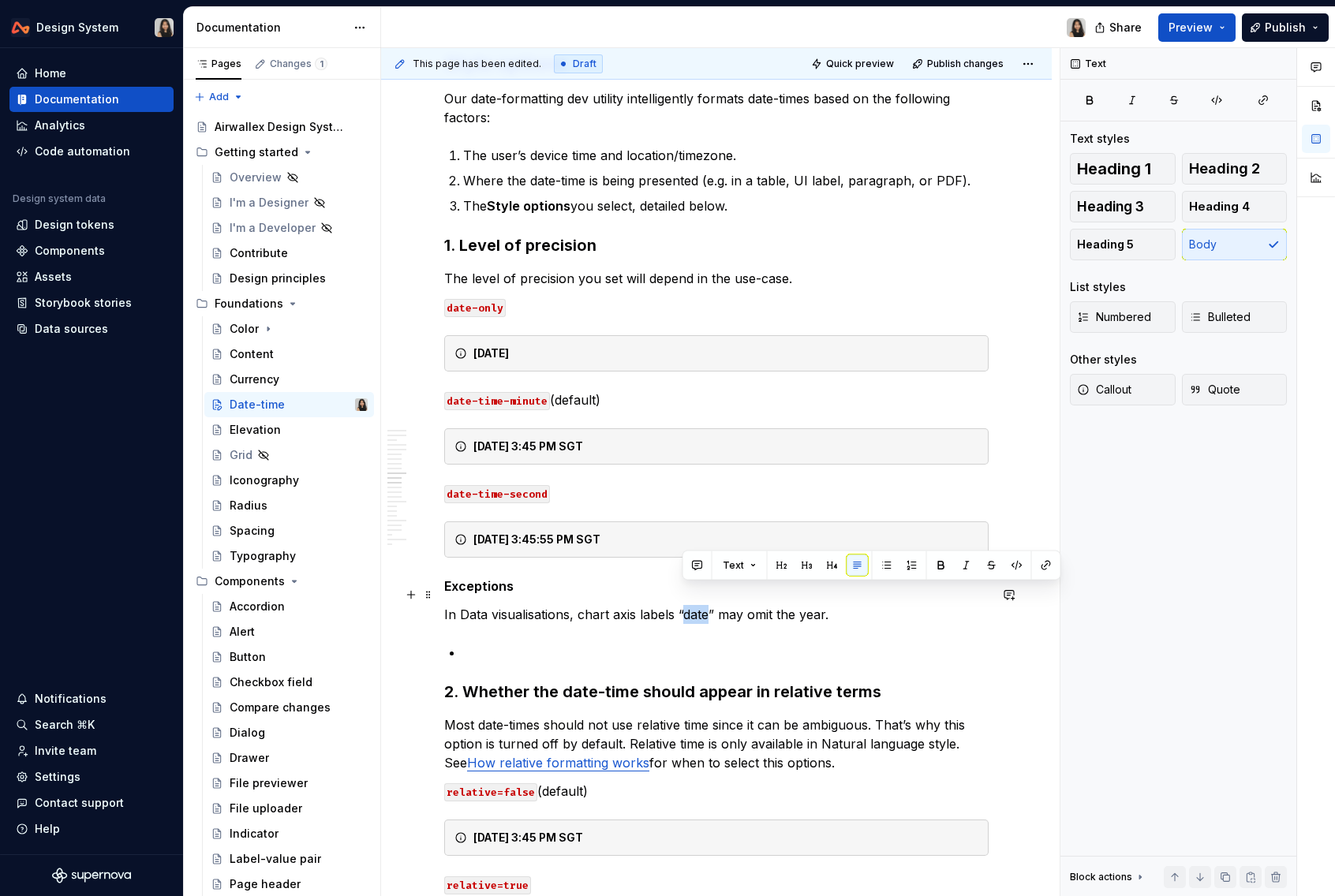
click at [692, 605] on p "In Data visualisations, chart axis labels “date” may omit the year." at bounding box center [715, 614] width 544 height 19
click at [762, 605] on p "In Data visualisations, chart axis labels “date” may omit the year." at bounding box center [715, 614] width 544 height 19
click at [850, 605] on p "In Data visualisations, chart axis labels “date” may omit the year." at bounding box center [715, 614] width 544 height 19
click at [756, 643] on p at bounding box center [725, 652] width 525 height 19
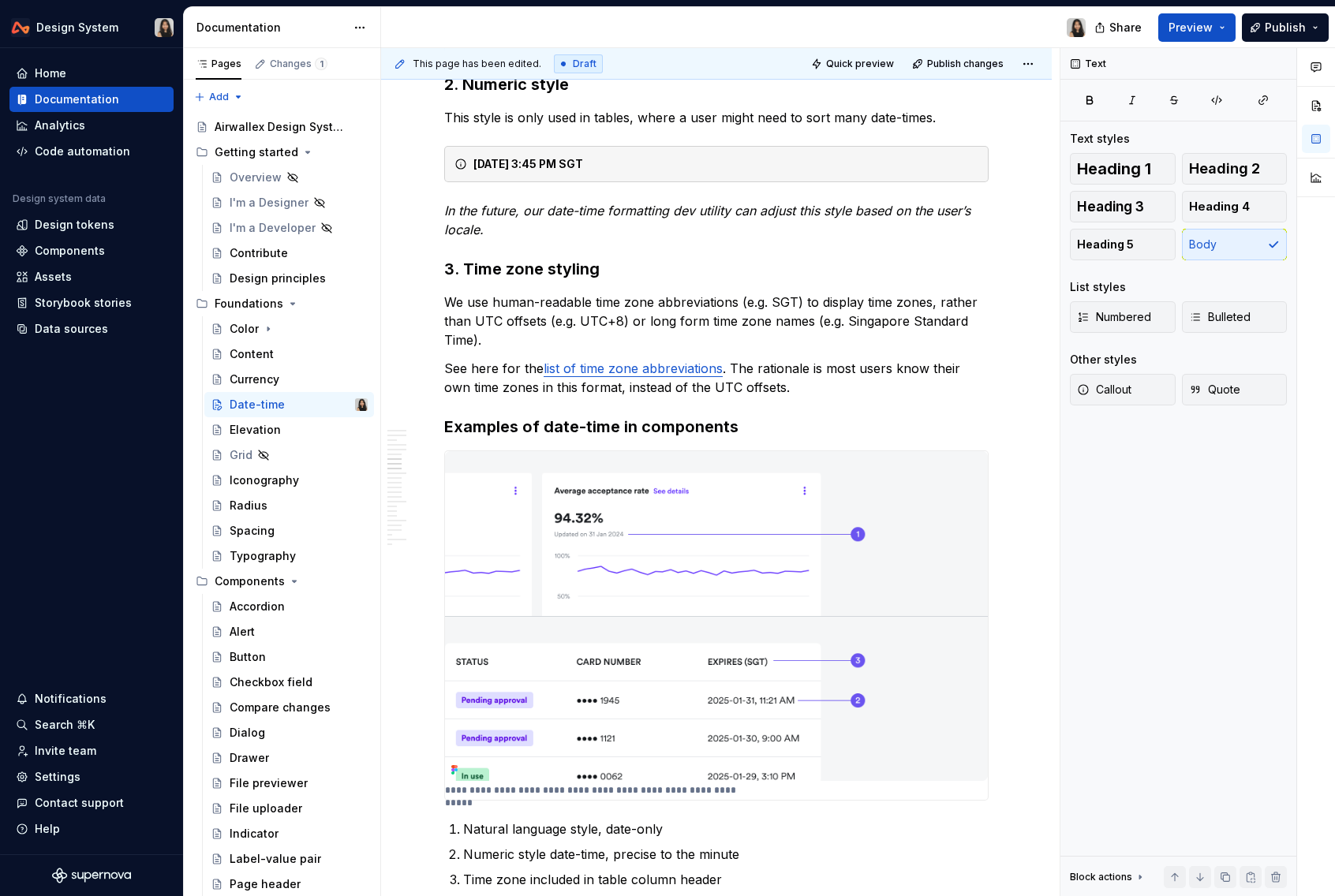
scroll to position [1571, 0]
click at [658, 417] on h3 "Examples of date-time in components" at bounding box center [715, 428] width 544 height 22
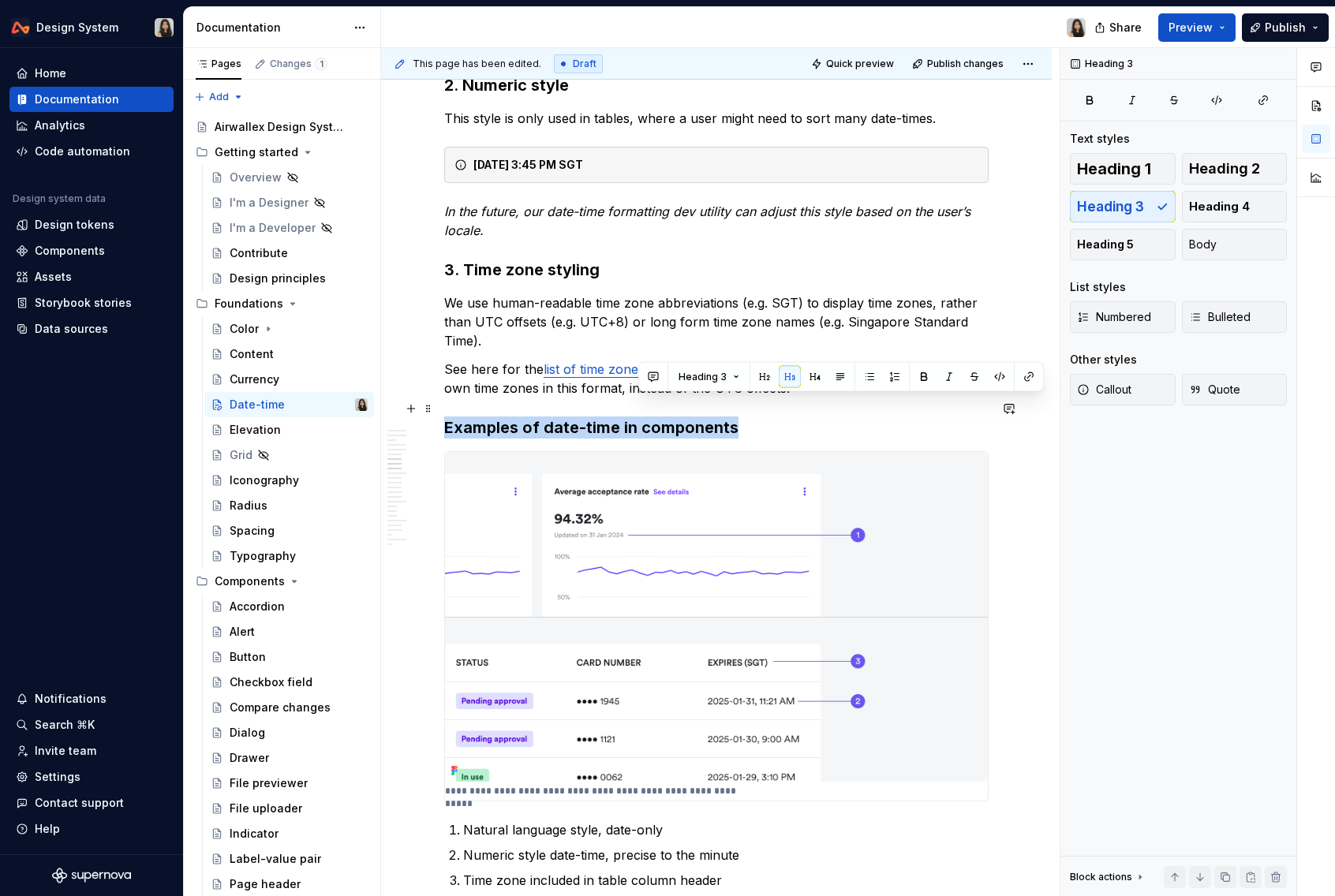
click at [658, 417] on h3 "Examples of date-time in components" at bounding box center [715, 428] width 544 height 22
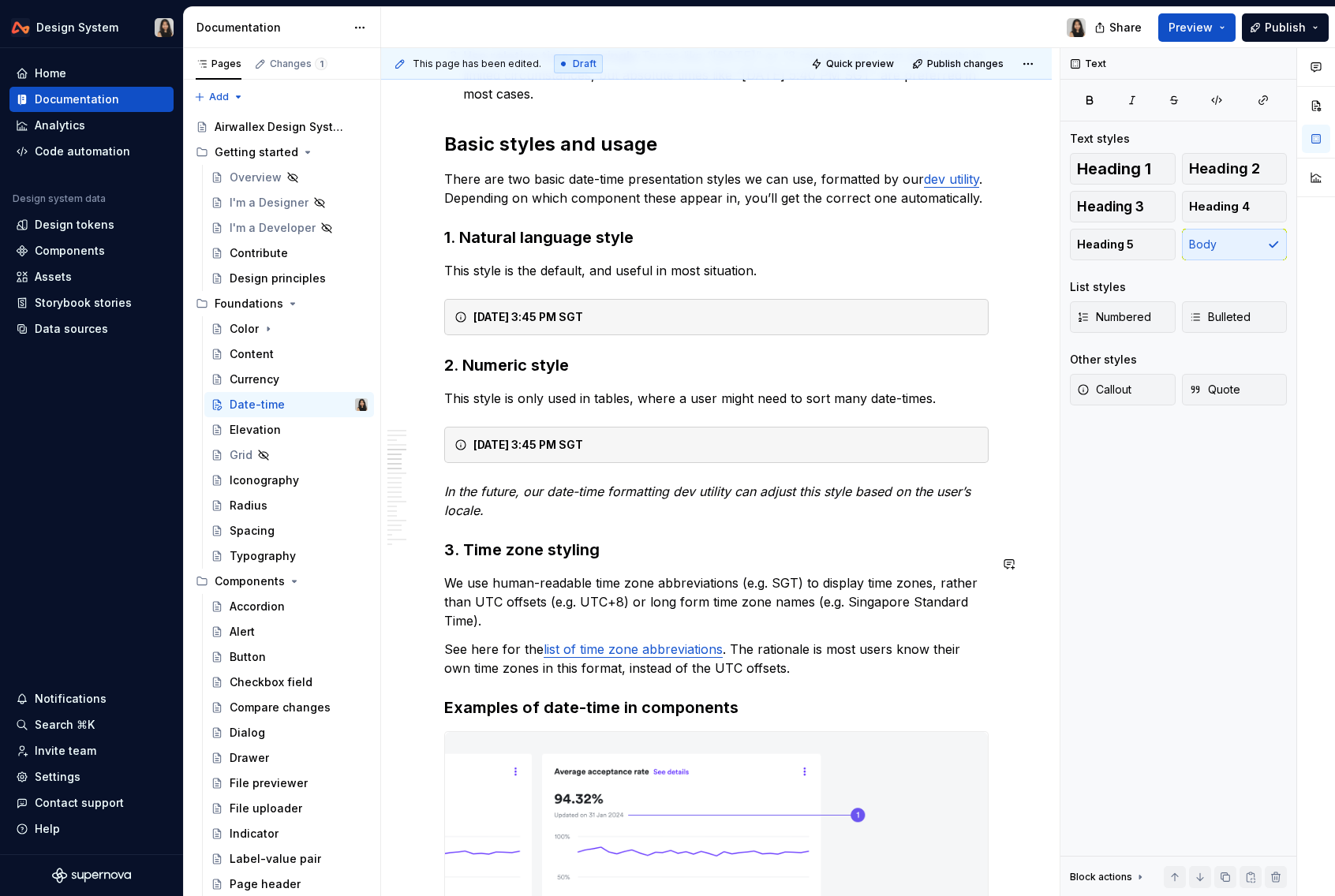
scroll to position [1234, 0]
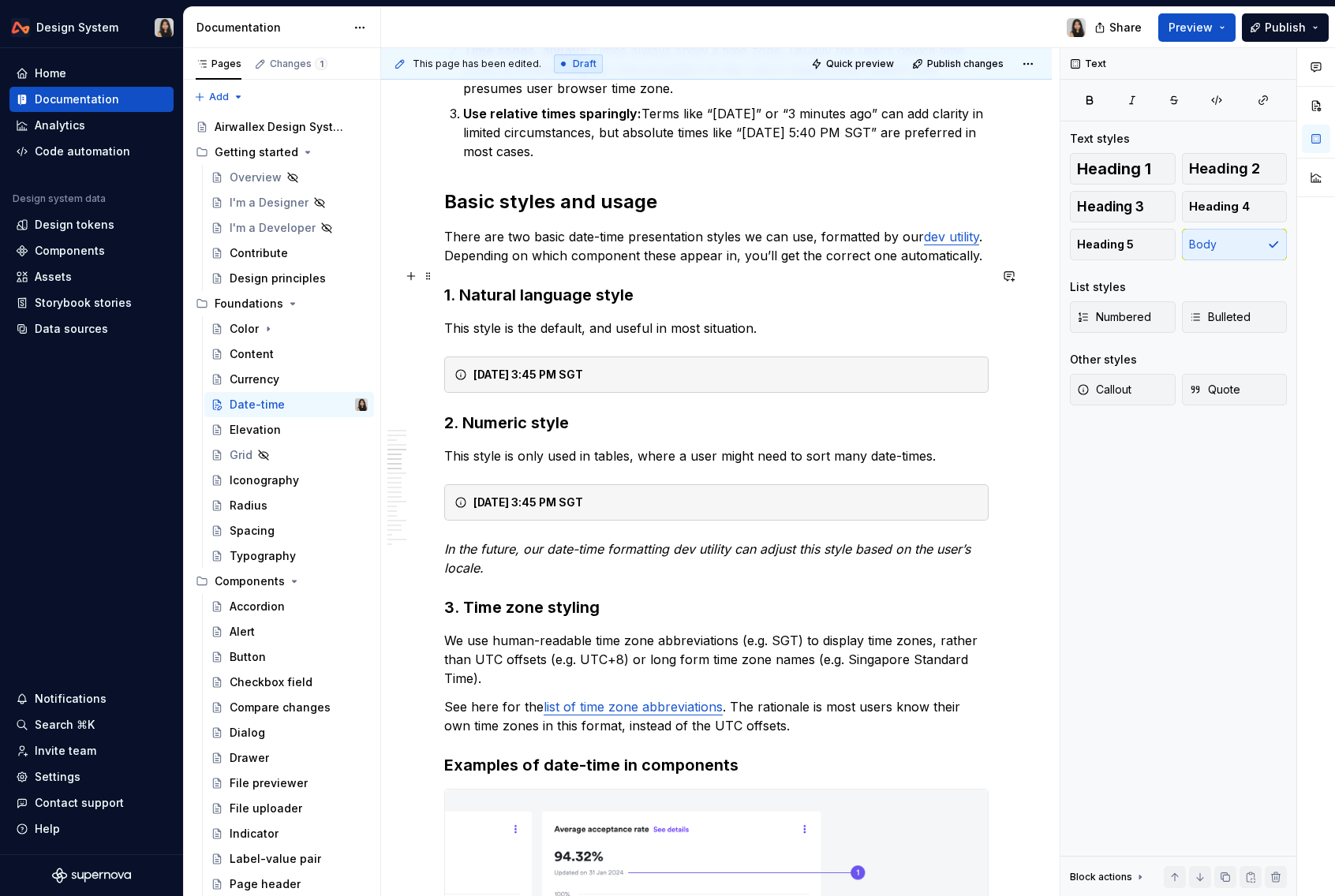
click at [621, 284] on h3 "1. Natural language style" at bounding box center [715, 296] width 544 height 22
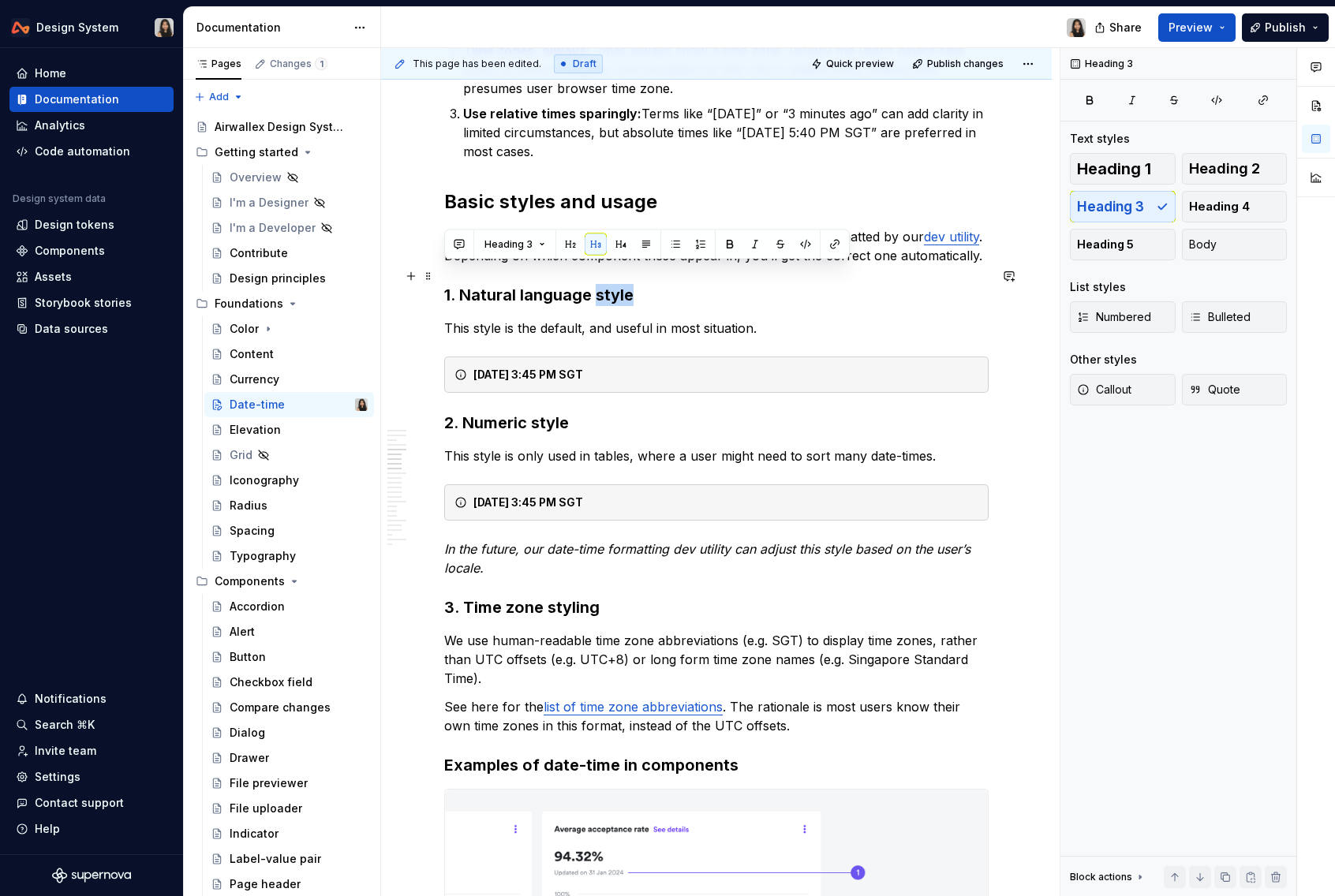
click at [621, 284] on h3 "1. Natural language style" at bounding box center [715, 296] width 544 height 22
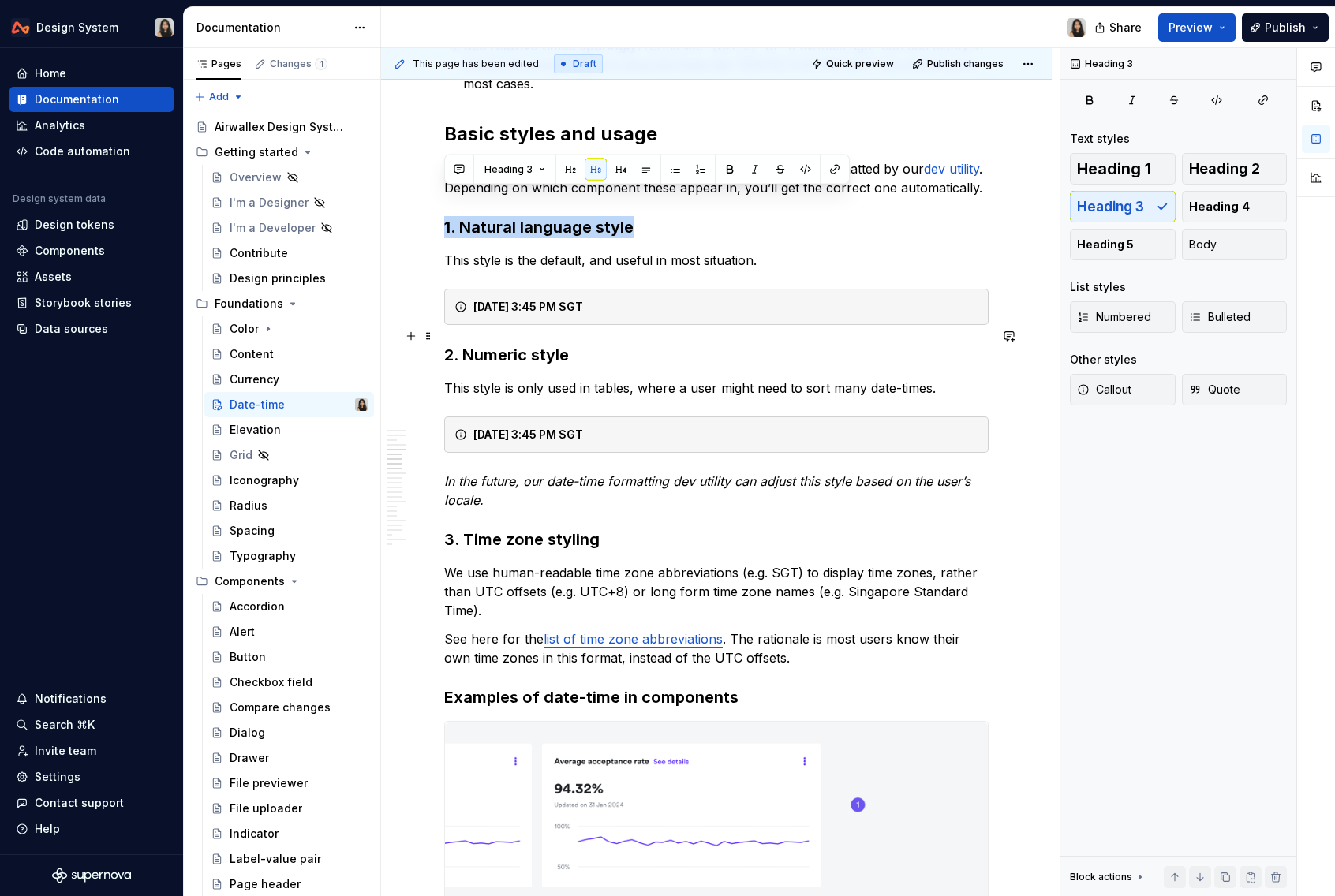
scroll to position [1314, 0]
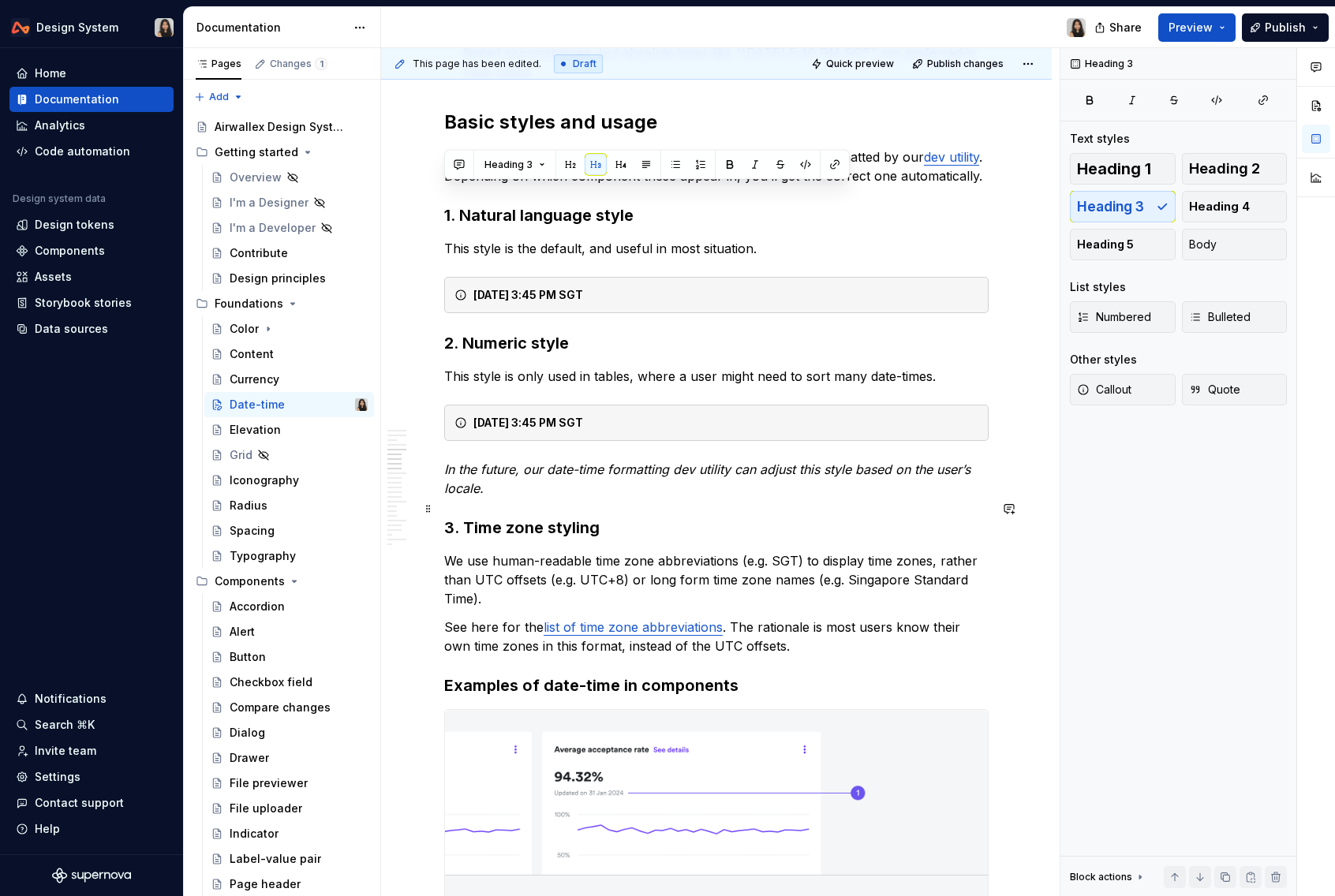
click at [564, 517] on h3 "3. Time zone styling" at bounding box center [715, 528] width 544 height 22
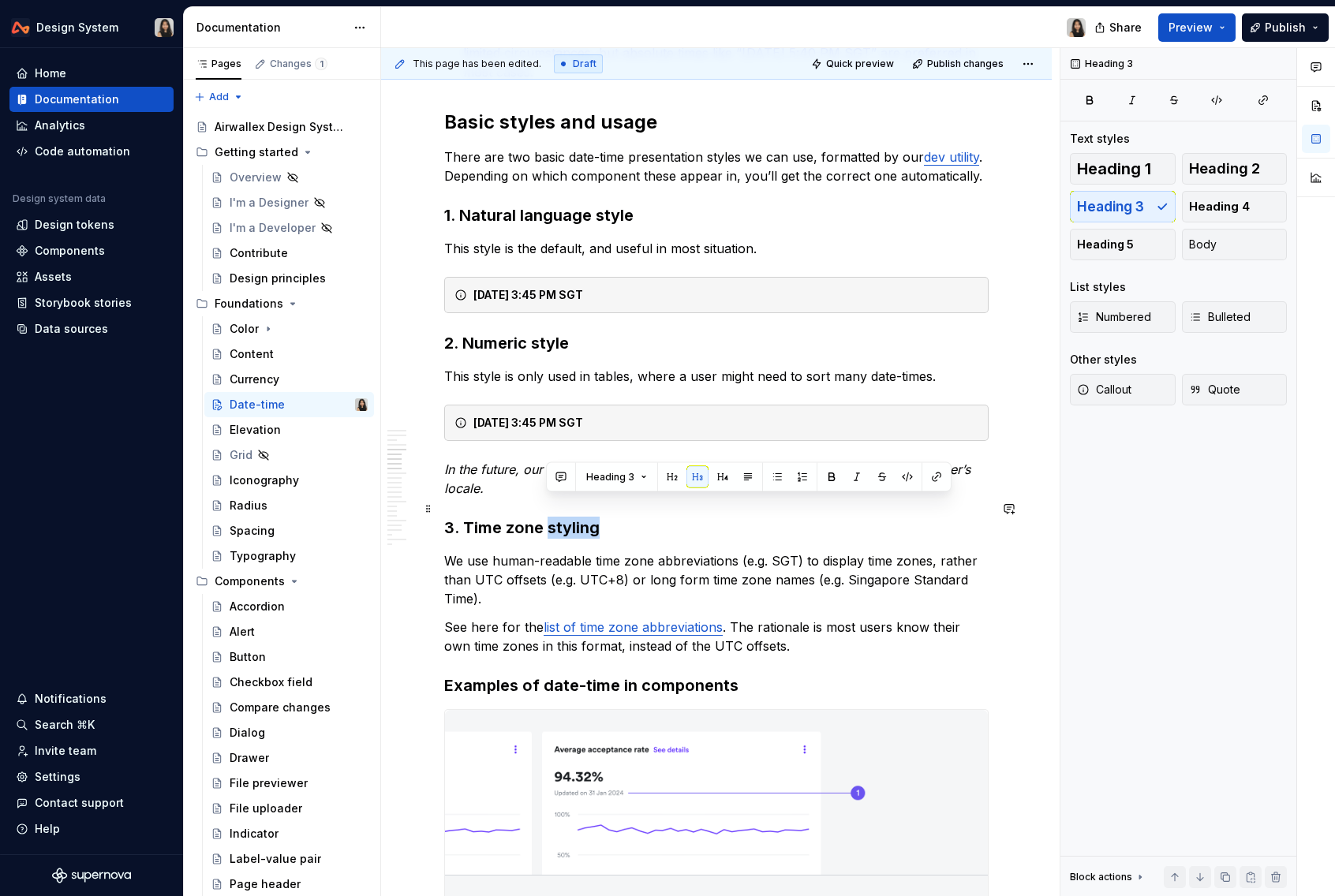
click at [564, 517] on h3 "3. Time zone styling" at bounding box center [715, 528] width 544 height 22
click at [548, 675] on h3 "Examples of date-time in components" at bounding box center [715, 686] width 544 height 22
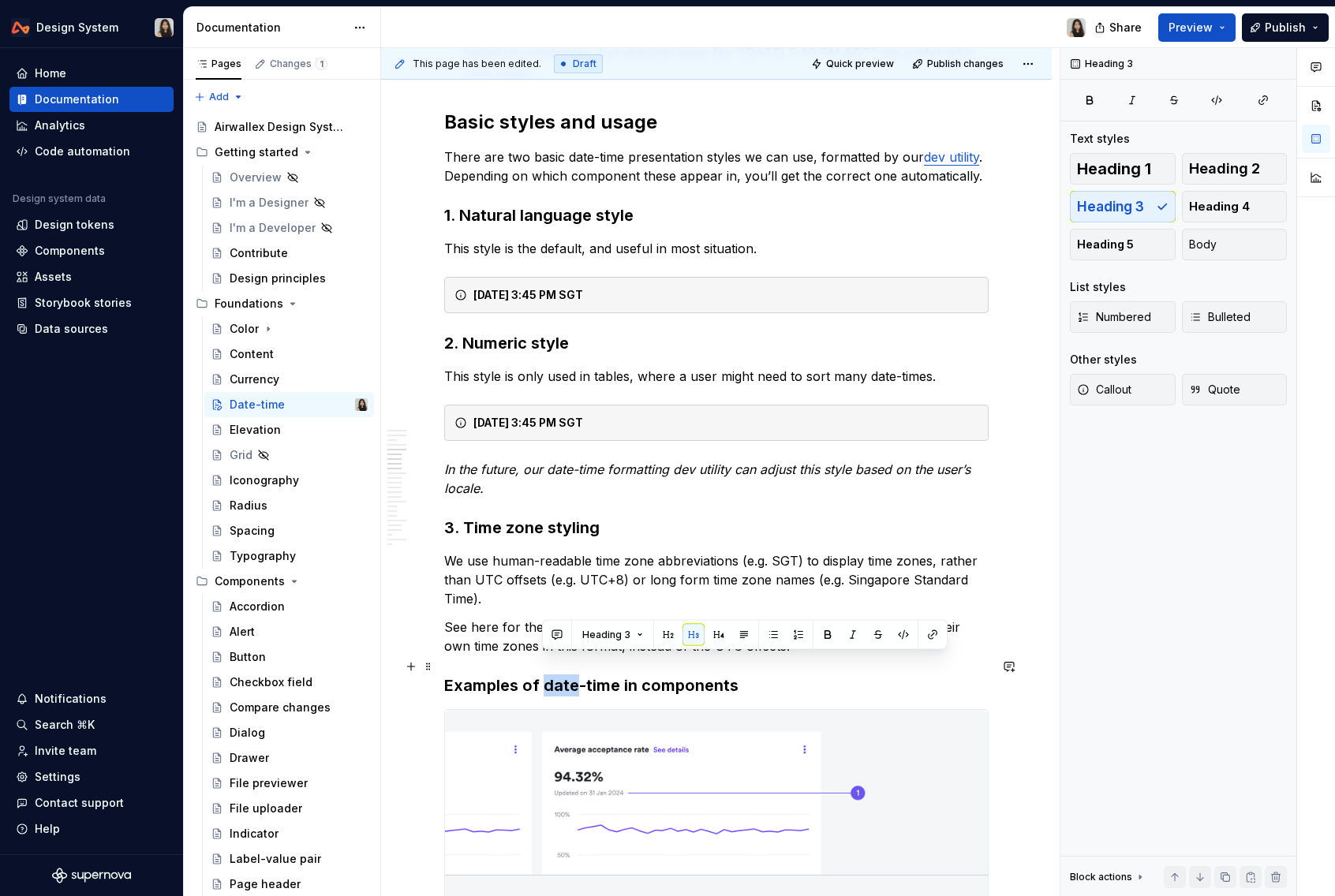
click at [548, 675] on h3 "Examples of date-time in components" at bounding box center [715, 686] width 544 height 22
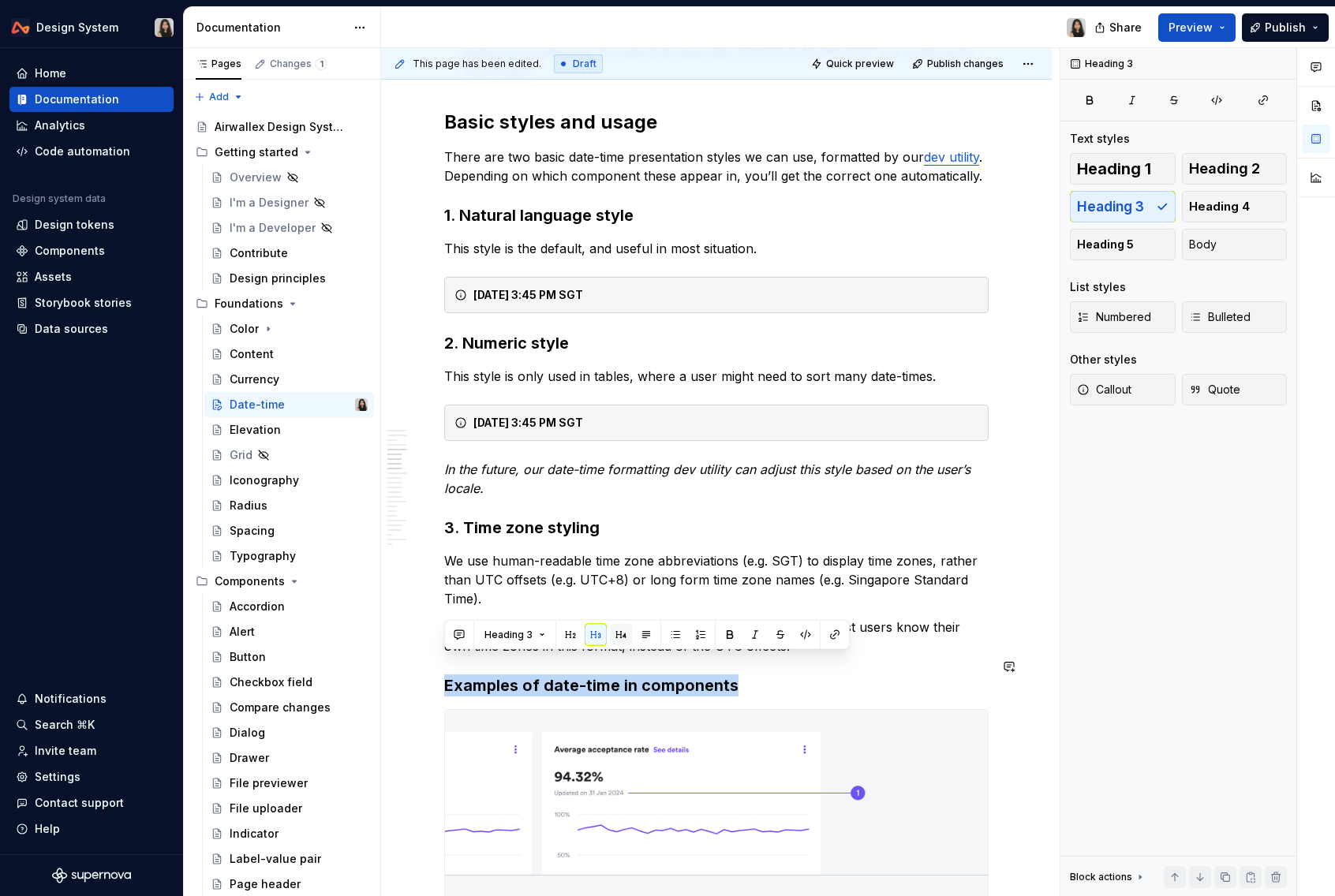
click at [617, 635] on button "button" at bounding box center [621, 635] width 22 height 22
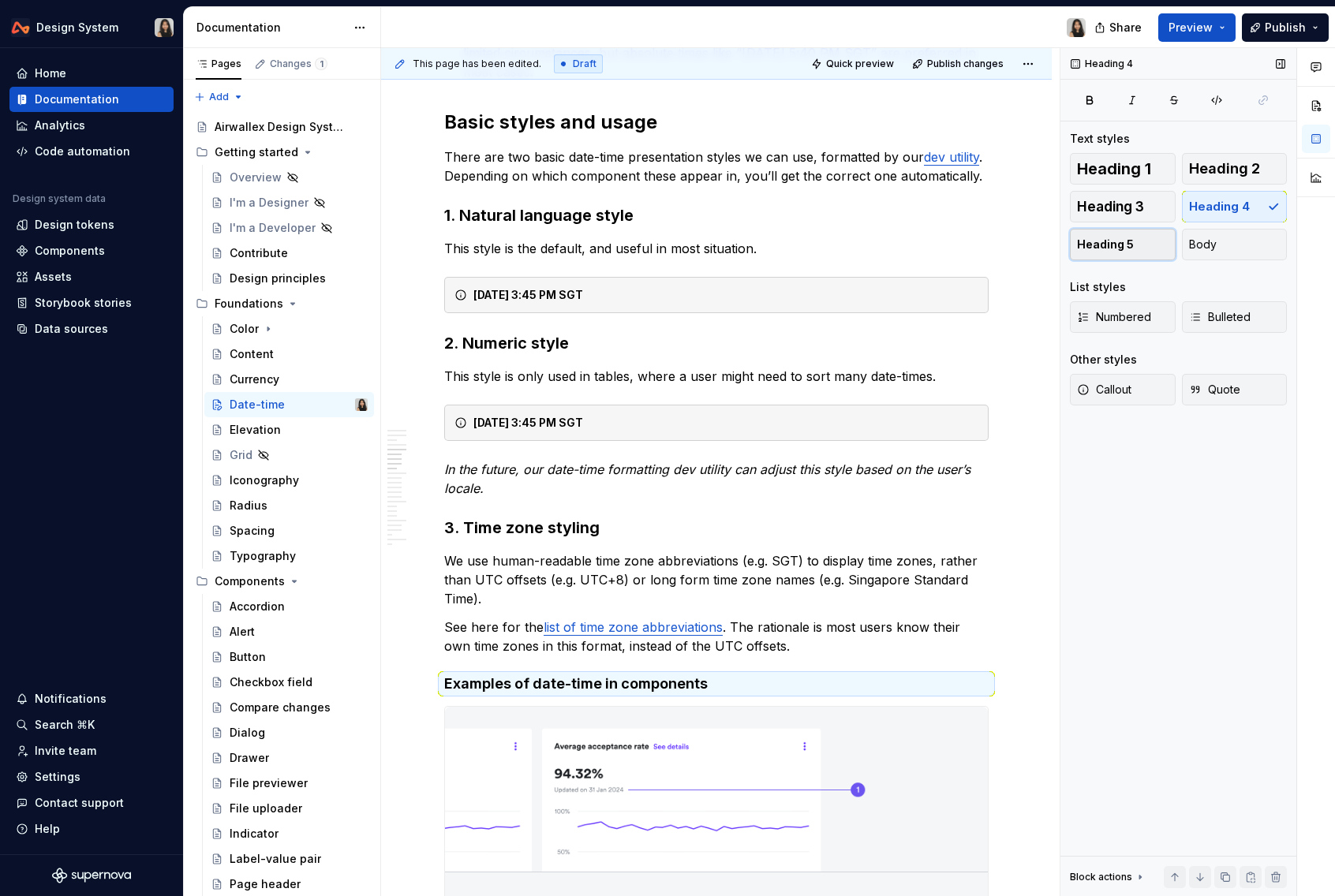
click at [1152, 233] on button "Heading 5" at bounding box center [1123, 245] width 106 height 32
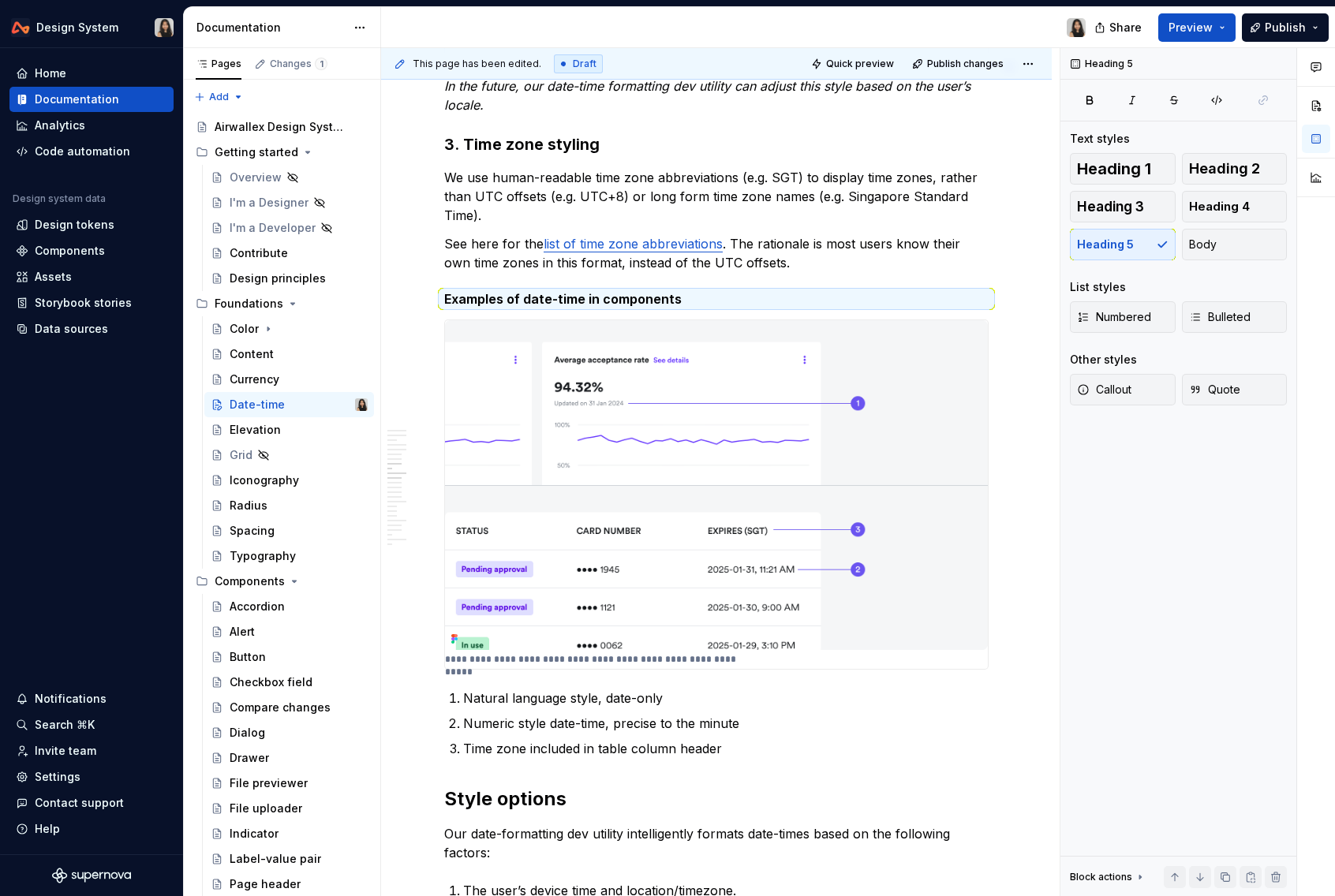
scroll to position [1891, 0]
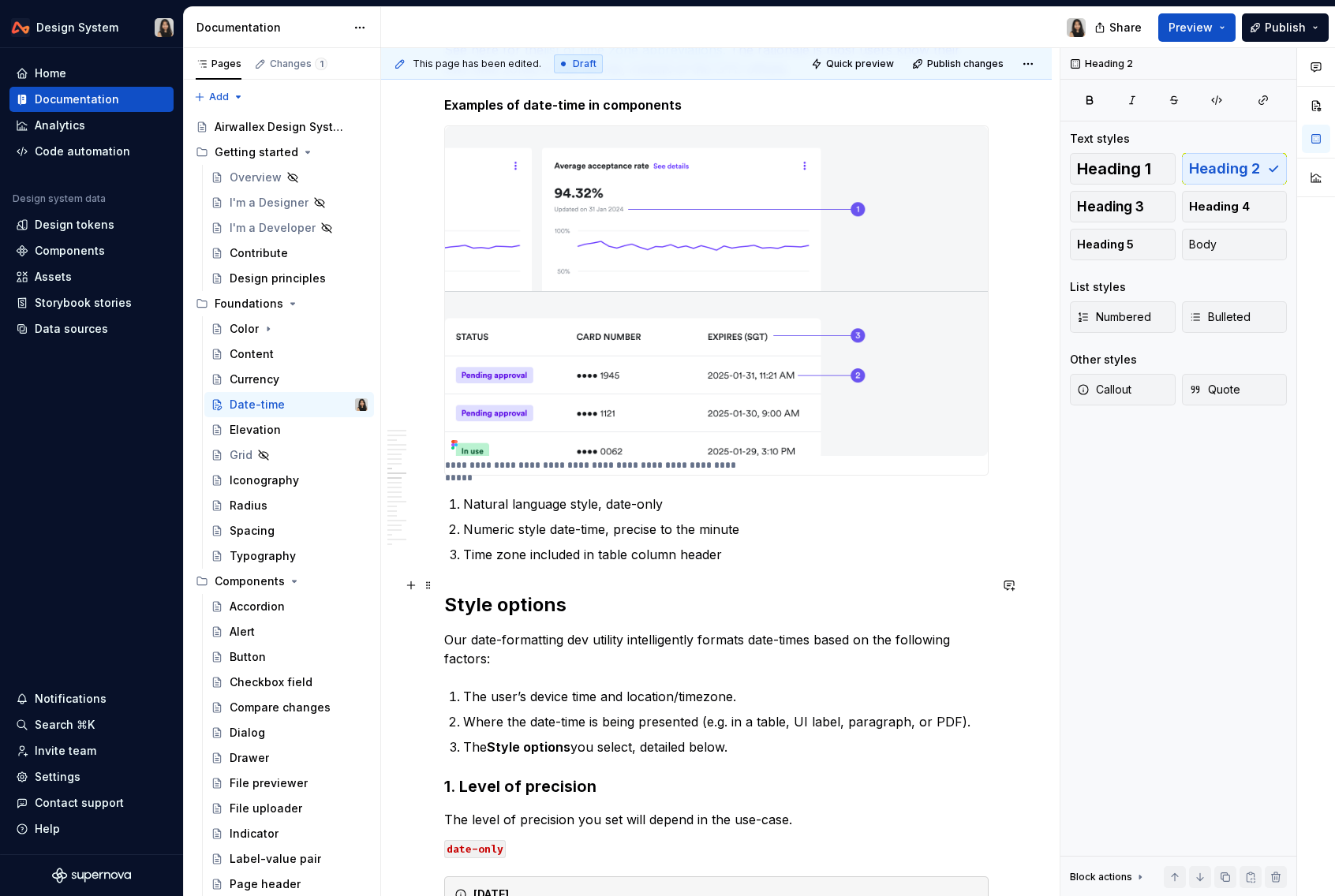
click at [547, 592] on h2 "Style options" at bounding box center [715, 604] width 544 height 25
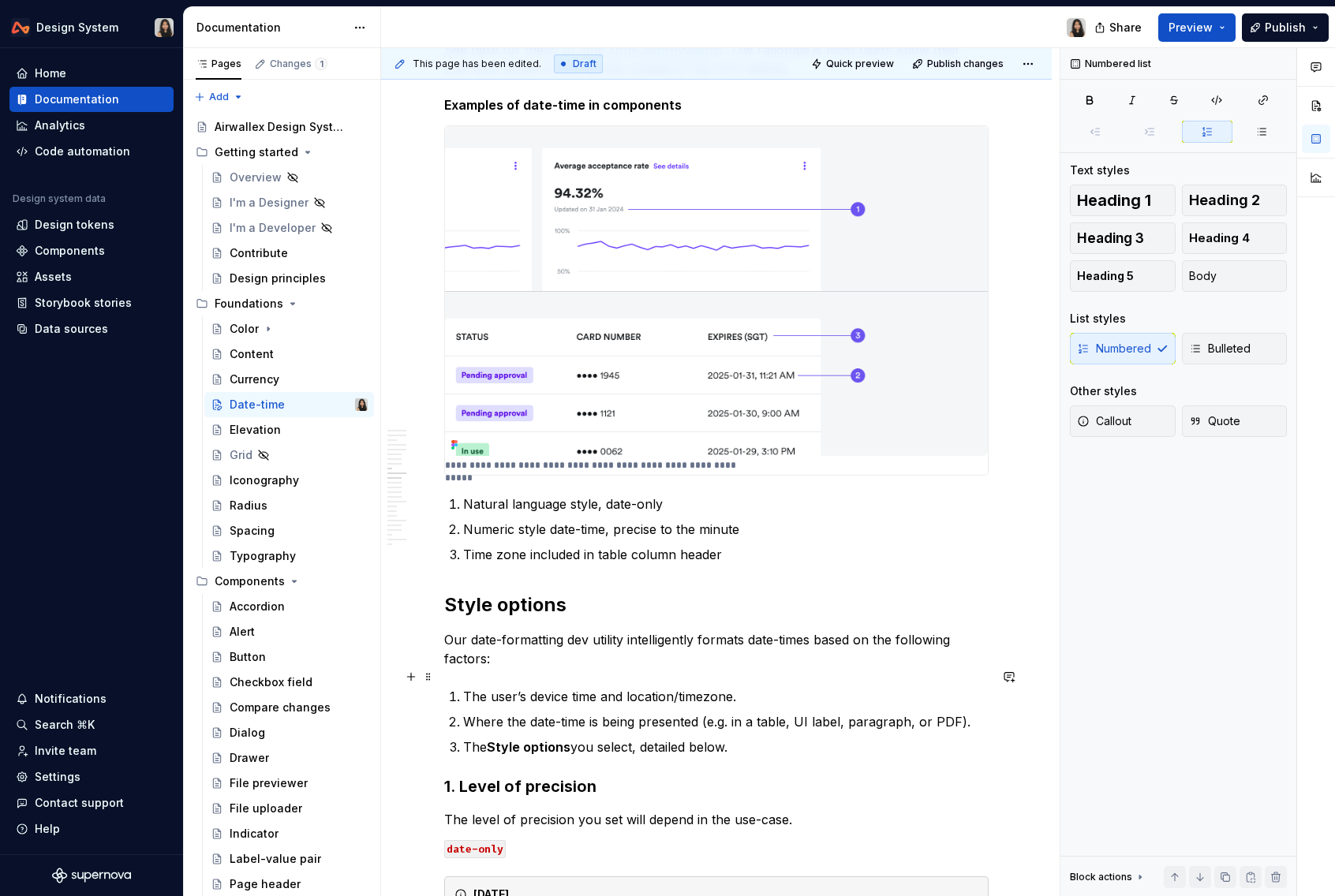
click at [572, 688] on p "The user’s device time and location/timezone." at bounding box center [725, 697] width 525 height 19
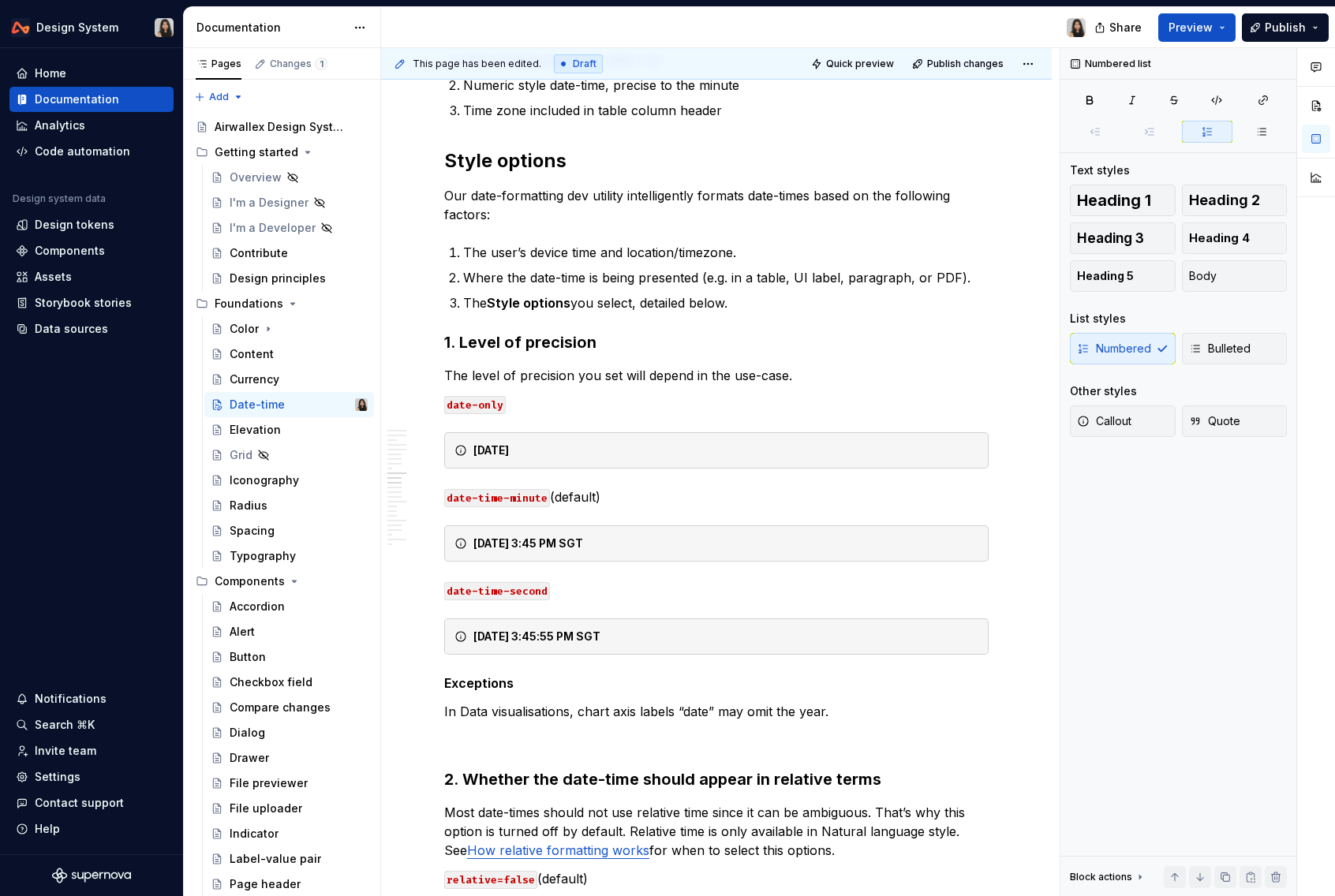
scroll to position [2338, 0]
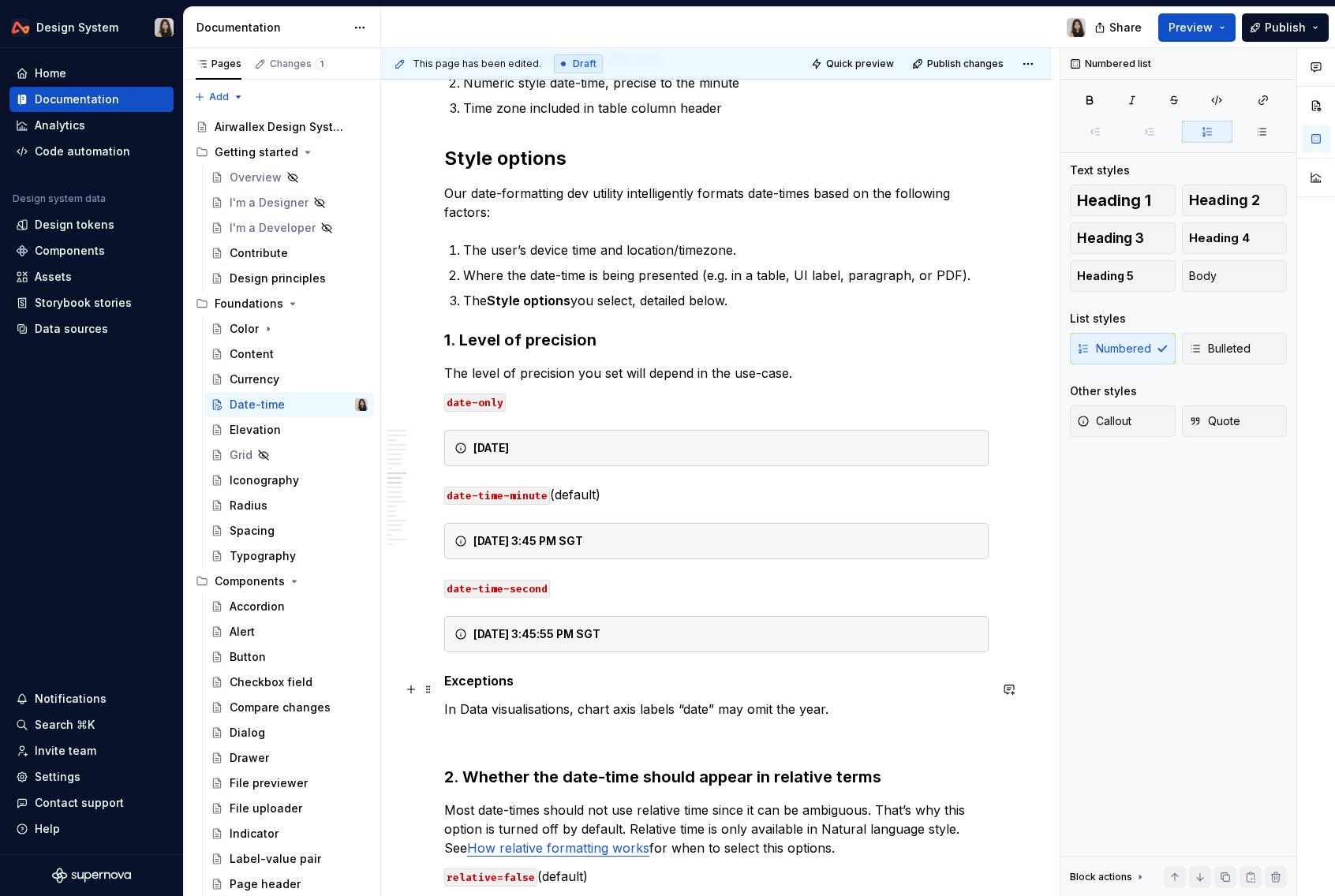
click at [553, 700] on p "In Data visualisations, chart axis labels “date” may omit the year." at bounding box center [715, 709] width 544 height 19
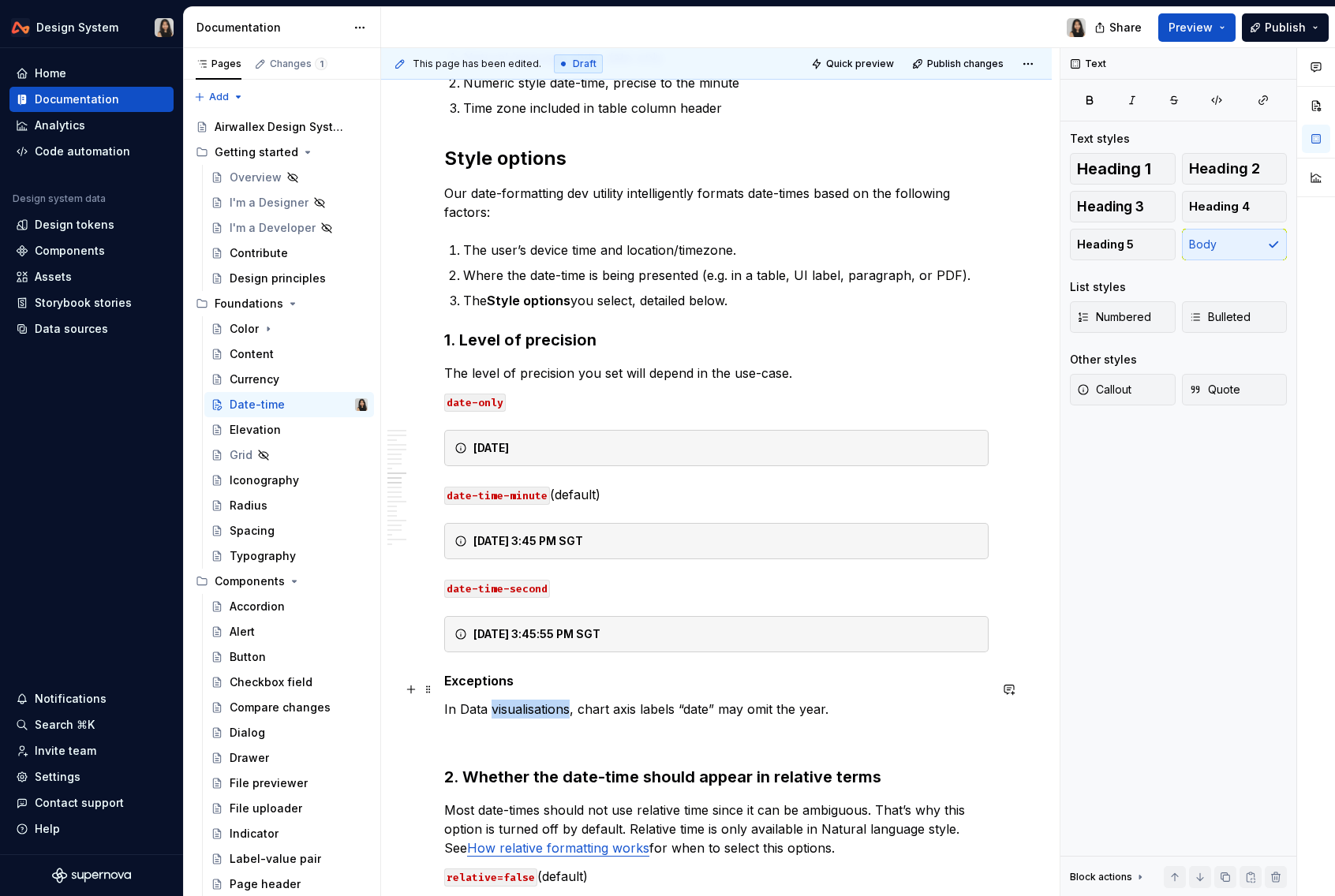
click at [553, 700] on p "In Data visualisations, chart axis labels “date” may omit the year." at bounding box center [715, 709] width 544 height 19
click at [485, 728] on p at bounding box center [715, 738] width 544 height 19
click at [534, 672] on p "Exceptions" at bounding box center [715, 681] width 544 height 19
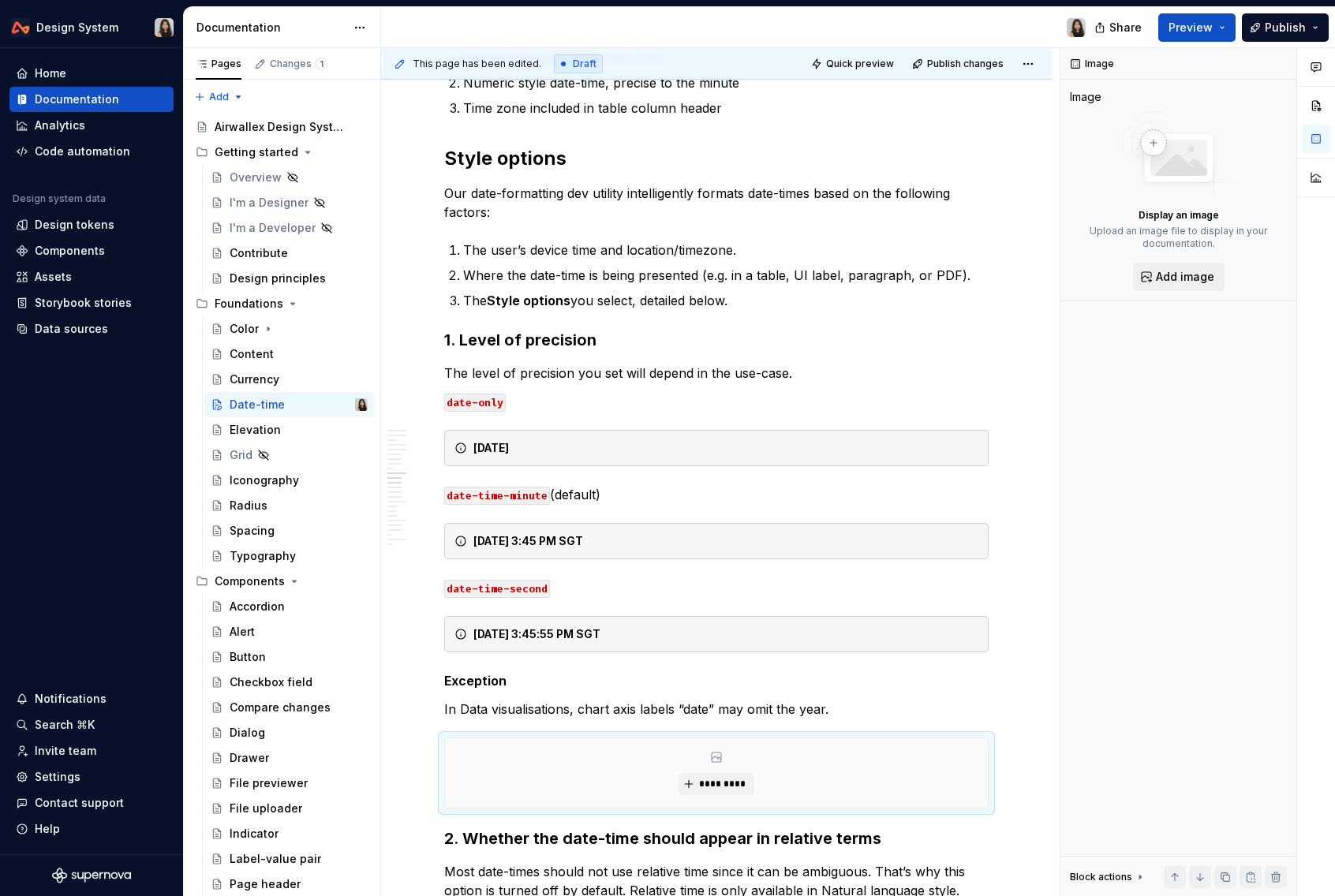
type textarea "*"
